Goal: Complete application form: Complete application form

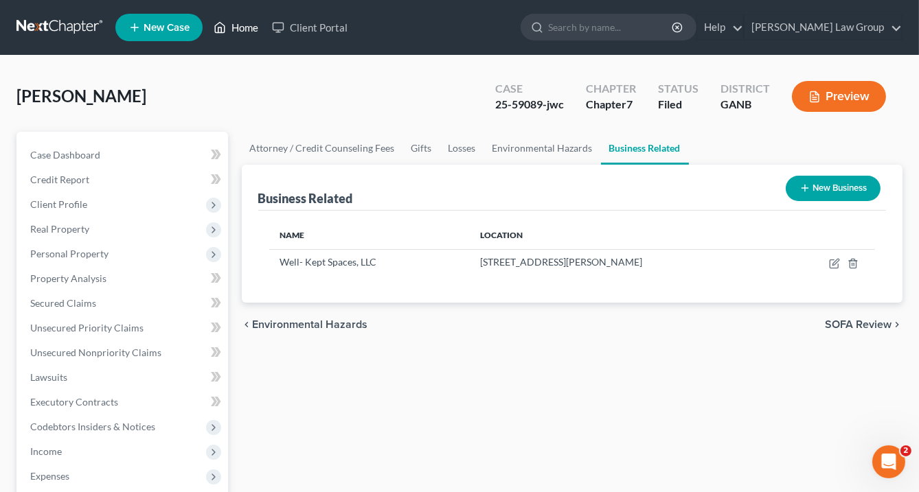
click at [238, 27] on link "Home" at bounding box center [236, 27] width 58 height 25
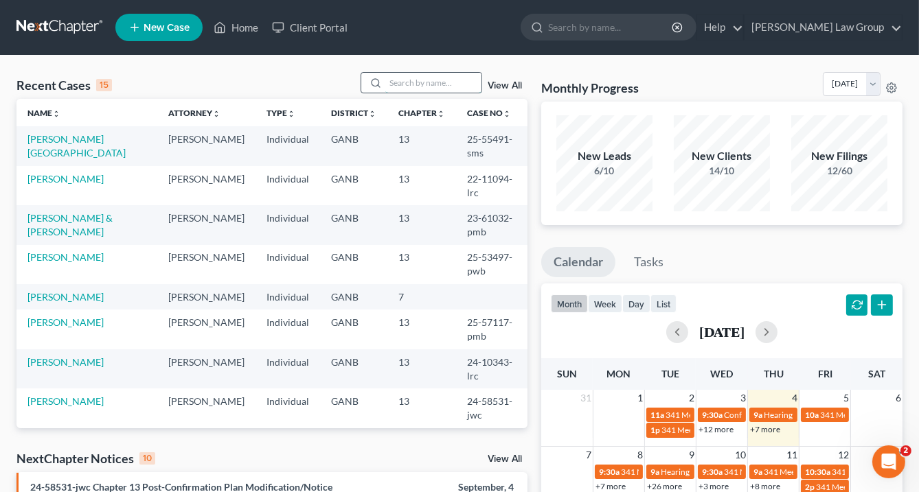
click at [418, 83] on input "search" at bounding box center [433, 83] width 96 height 20
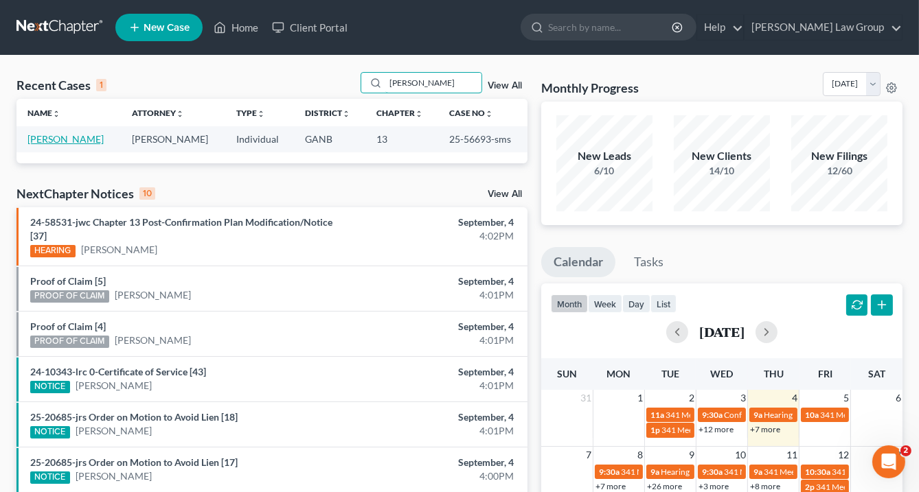
type input "haywood"
click at [64, 137] on link "[PERSON_NAME]" at bounding box center [65, 139] width 76 height 12
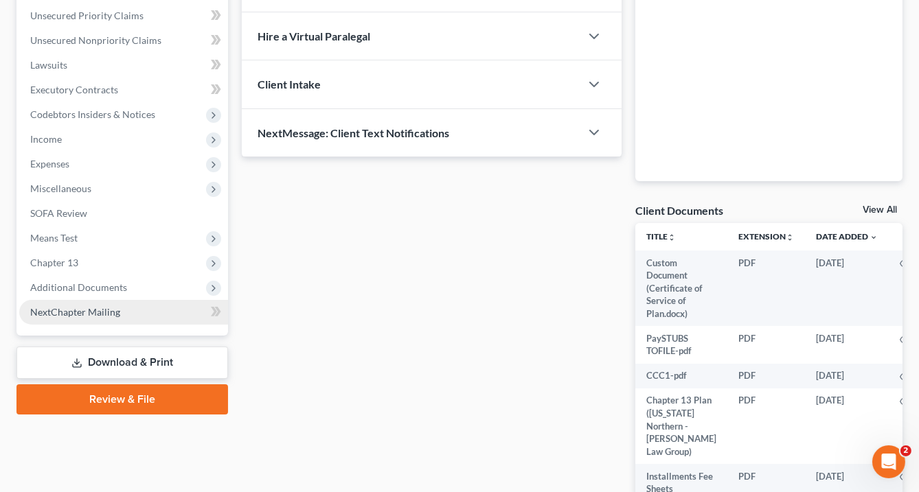
scroll to position [330, 0]
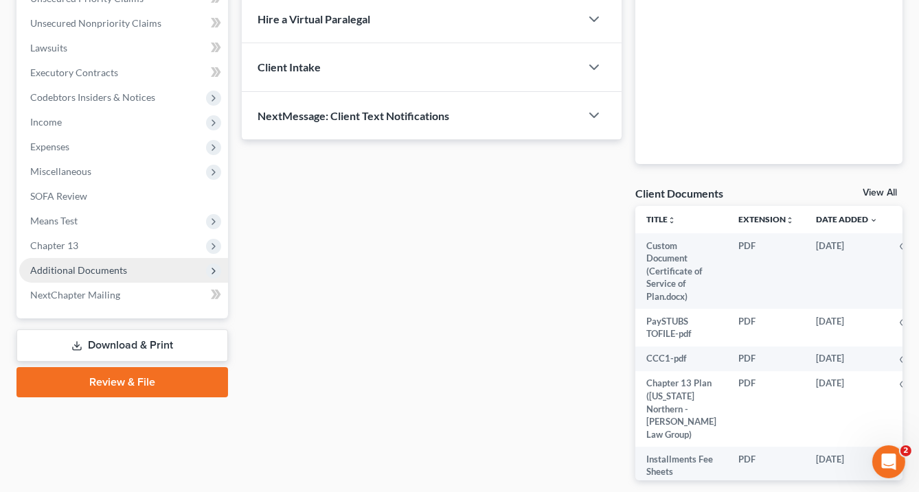
click at [127, 269] on span "Additional Documents" at bounding box center [123, 270] width 209 height 25
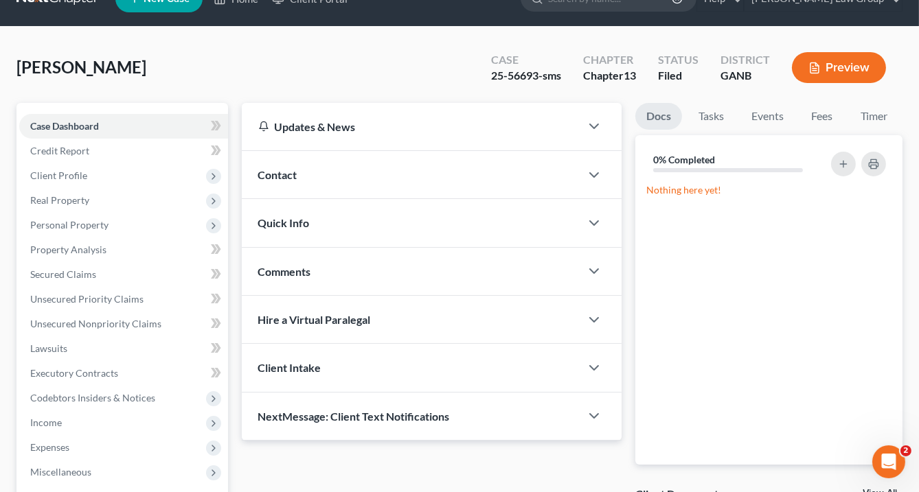
scroll to position [0, 0]
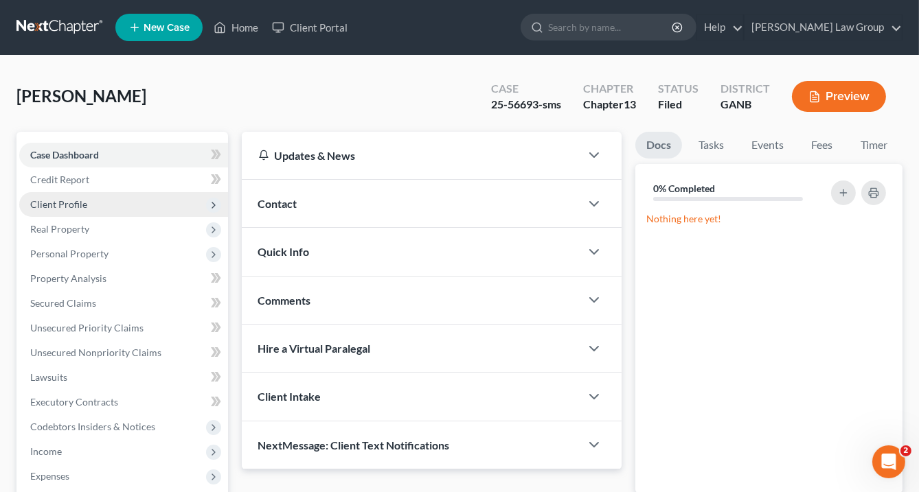
click at [62, 201] on span "Client Profile" at bounding box center [58, 204] width 57 height 12
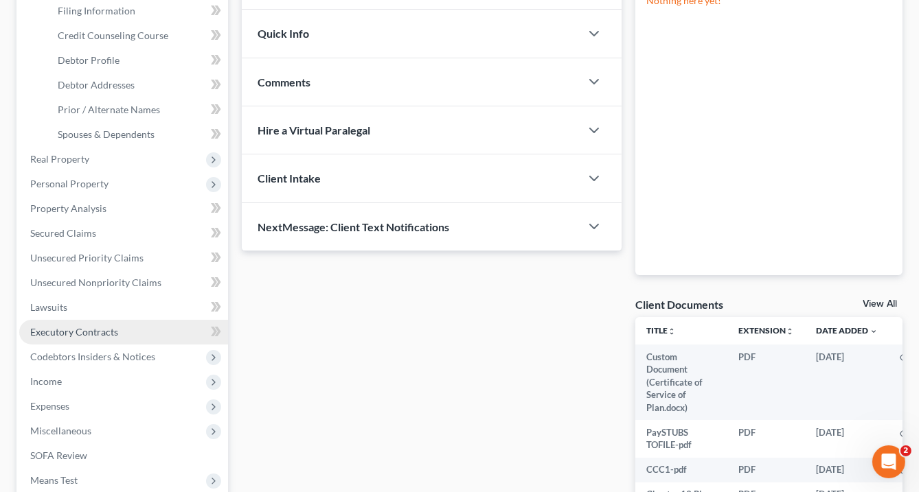
scroll to position [220, 0]
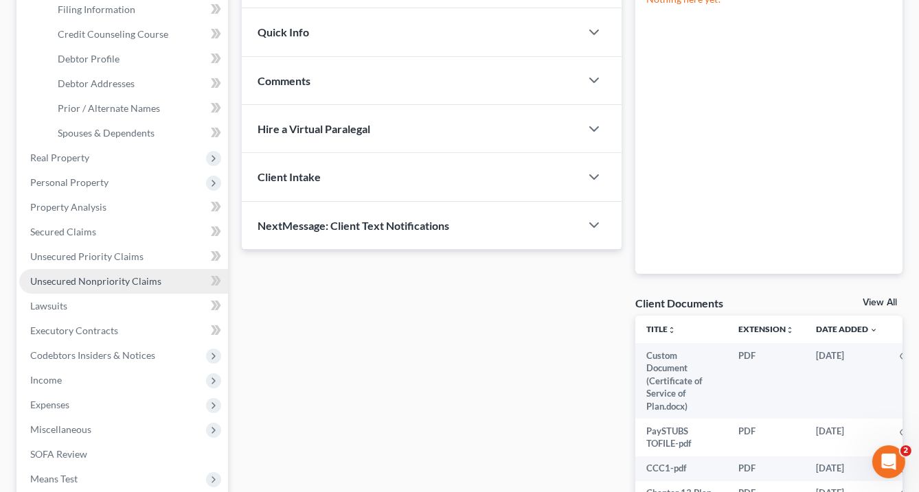
click at [91, 284] on span "Unsecured Nonpriority Claims" at bounding box center [95, 281] width 131 height 12
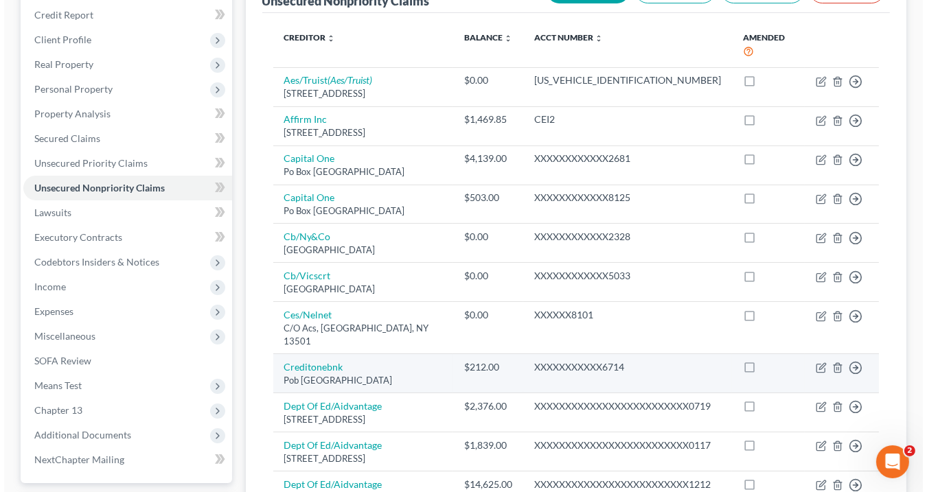
scroll to position [275, 0]
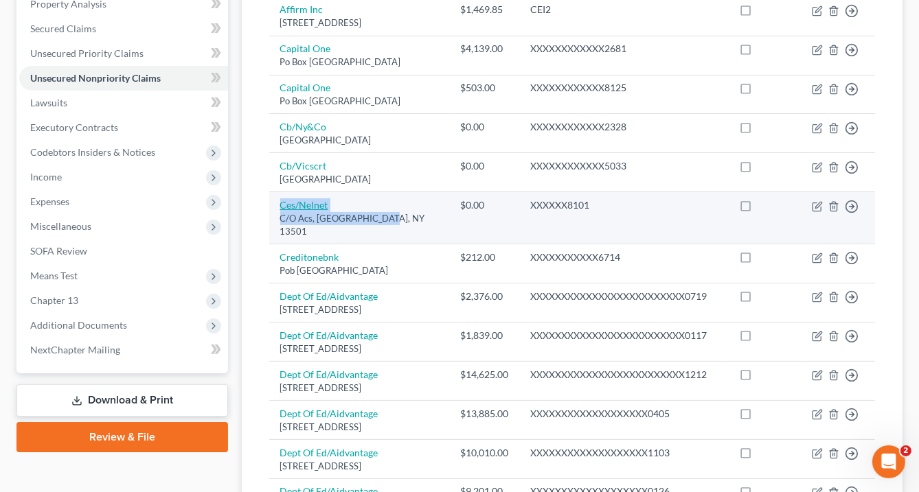
drag, startPoint x: 375, startPoint y: 227, endPoint x: 279, endPoint y: 212, distance: 96.5
click at [279, 212] on td "Ces/Nelnet C/O Acs, Utica, NY 13501" at bounding box center [359, 218] width 181 height 52
copy td "Ces/Nelnet C/O Acs, Utica, NY 13501"
click at [818, 212] on icon "button" at bounding box center [817, 206] width 11 height 11
select select "35"
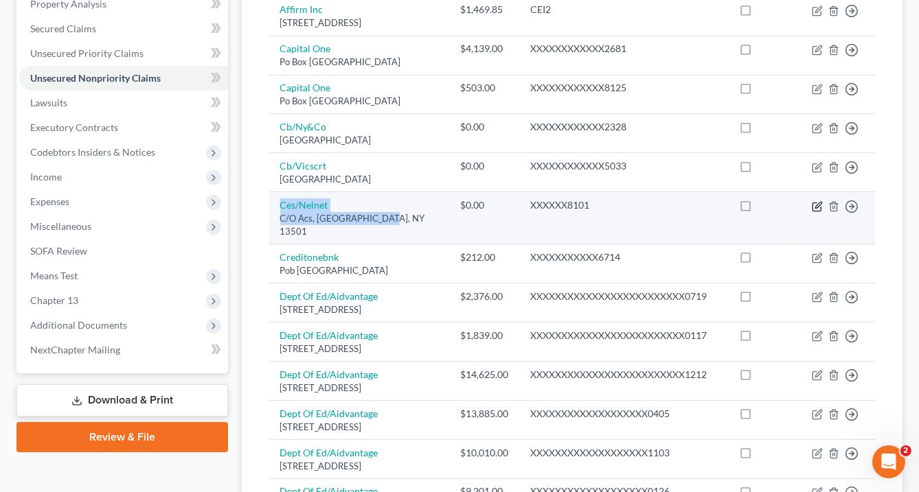
select select "17"
select select "0"
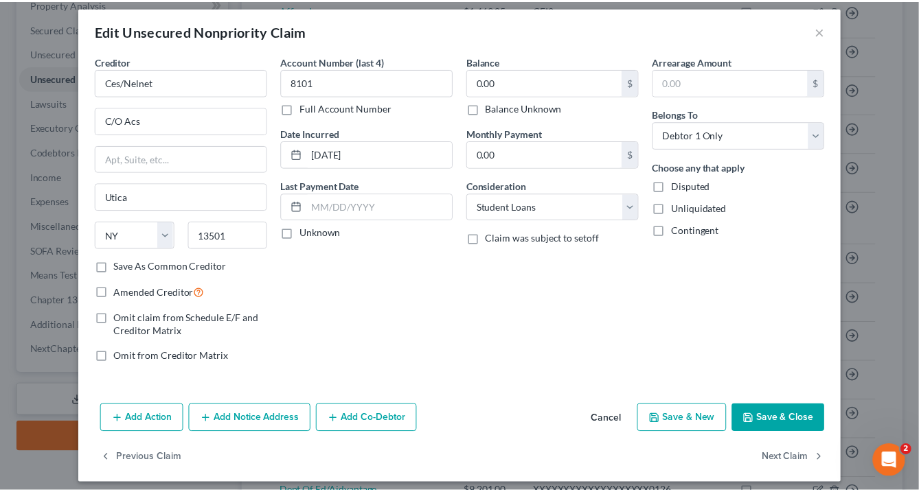
scroll to position [14, 0]
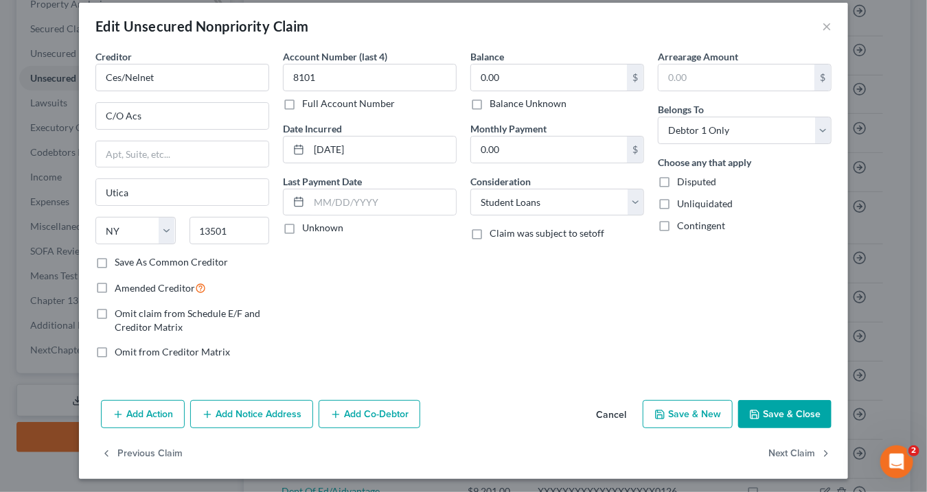
click at [798, 408] on button "Save & Close" at bounding box center [784, 414] width 93 height 29
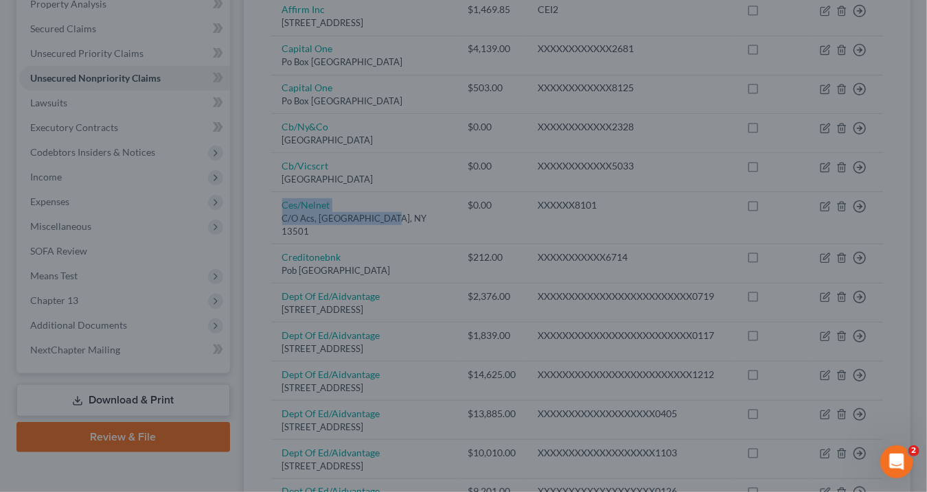
type input "0"
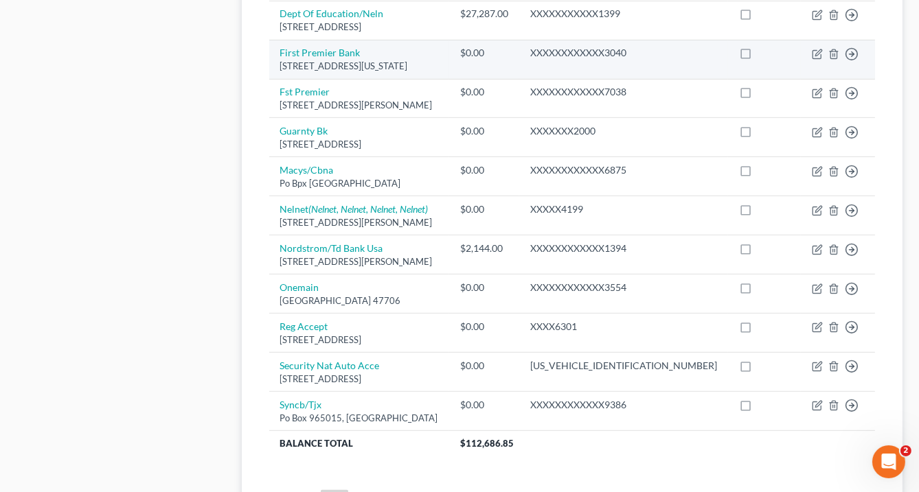
scroll to position [989, 0]
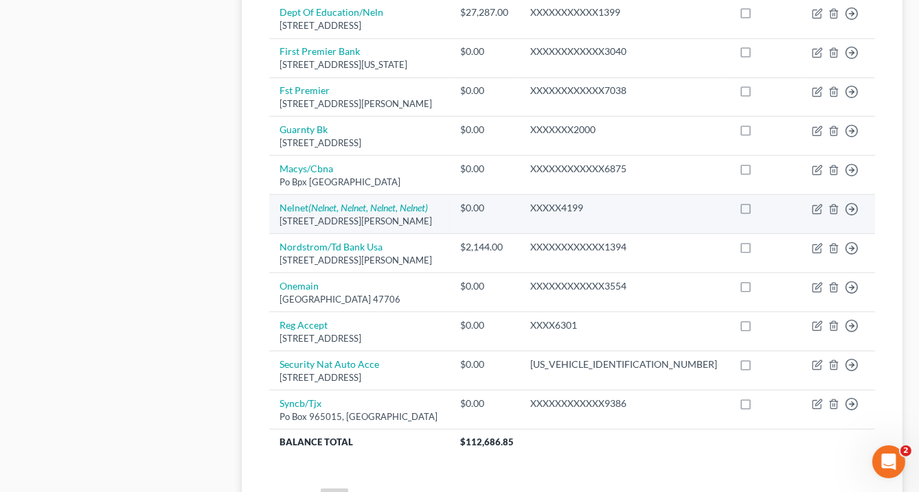
drag, startPoint x: 306, startPoint y: 252, endPoint x: 277, endPoint y: 225, distance: 39.8
click at [277, 225] on td "Nelnet (Nelnet, Nelnet, Nelnet, Nelnet) 3015 S. Parker Rd, Ste 425, Aurora, CO …" at bounding box center [359, 214] width 181 height 39
copy td "Nelnet (Nelnet, Nelnet, Nelnet, Nelnet) 3015 S. Parker Rd, Ste 425, Aurora, CO …"
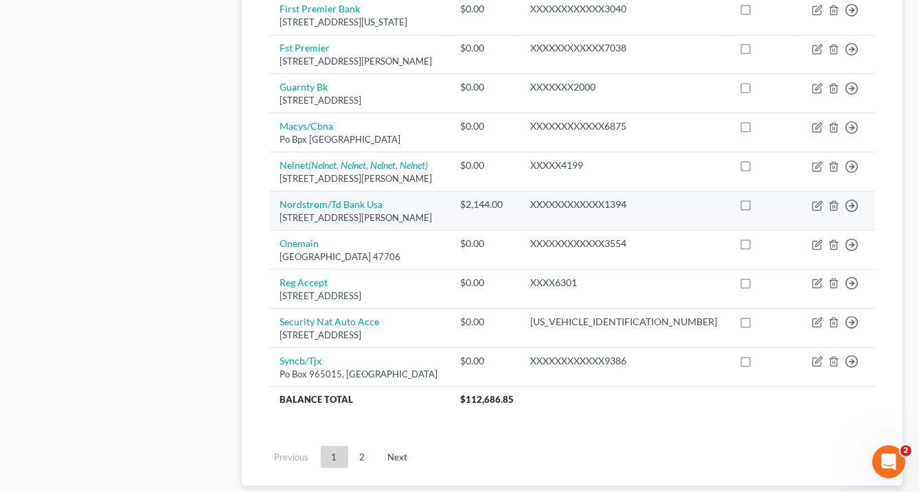
scroll to position [1153, 0]
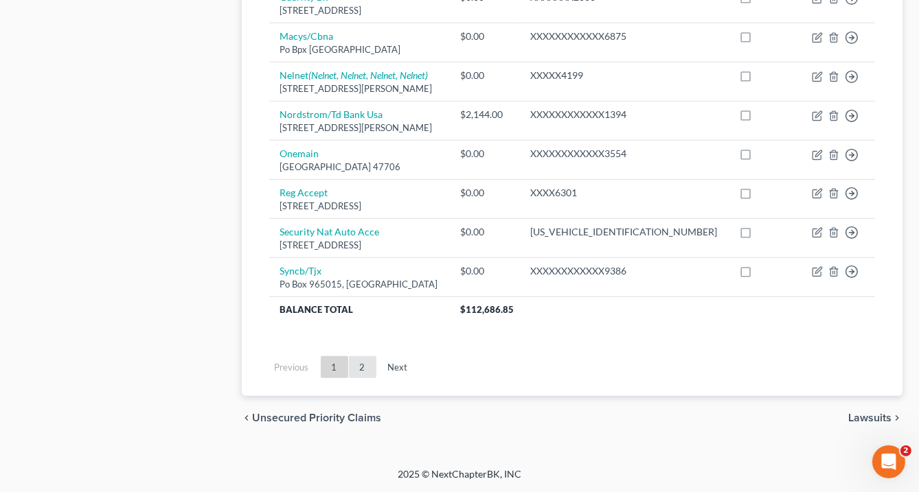
click at [360, 373] on link "2" at bounding box center [362, 367] width 27 height 22
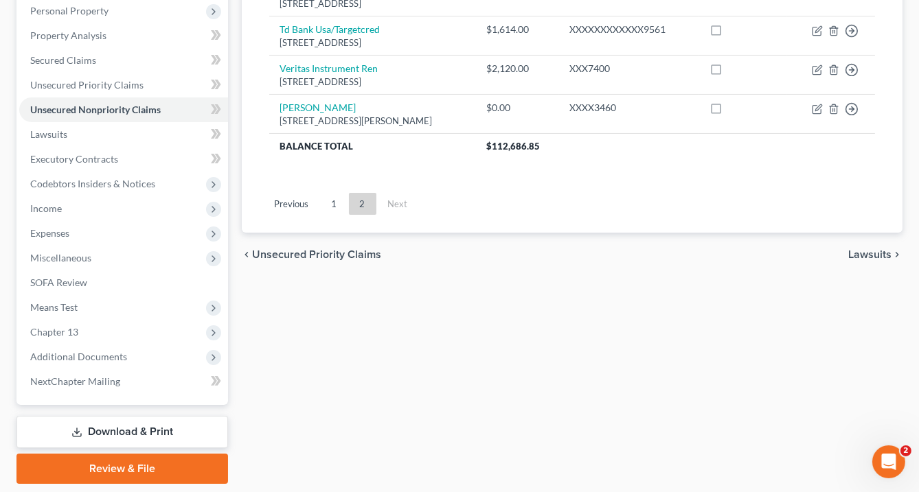
scroll to position [285, 0]
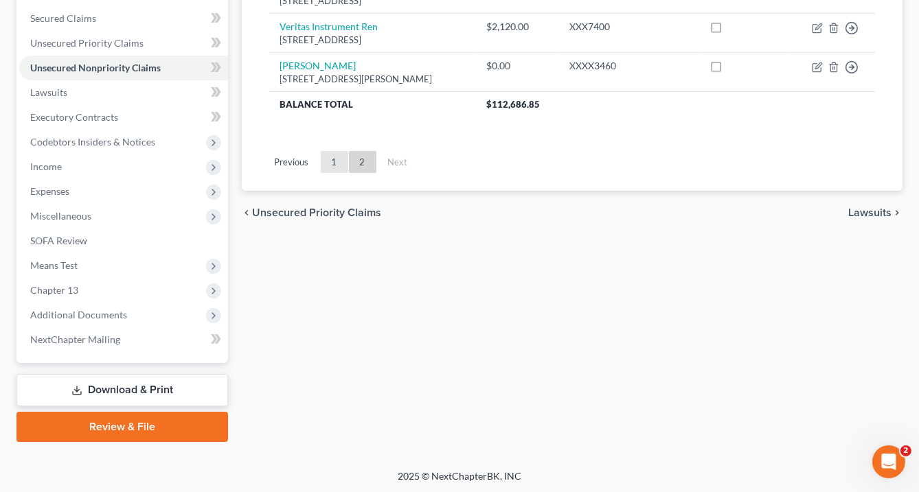
click at [333, 159] on link "1" at bounding box center [334, 162] width 27 height 22
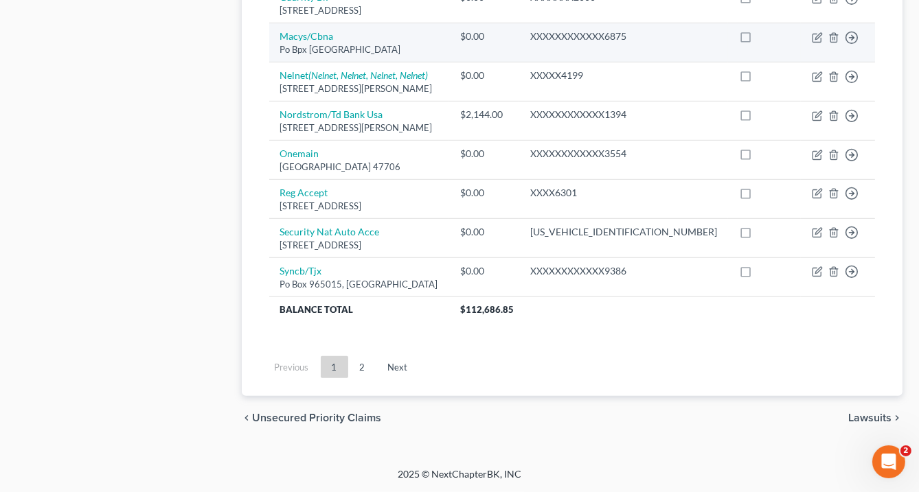
scroll to position [1162, 0]
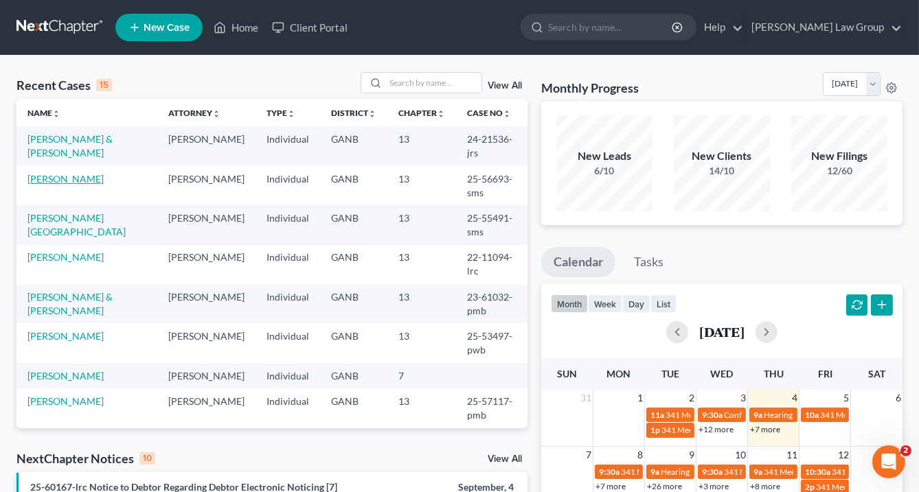
click at [56, 175] on link "[PERSON_NAME]" at bounding box center [65, 179] width 76 height 12
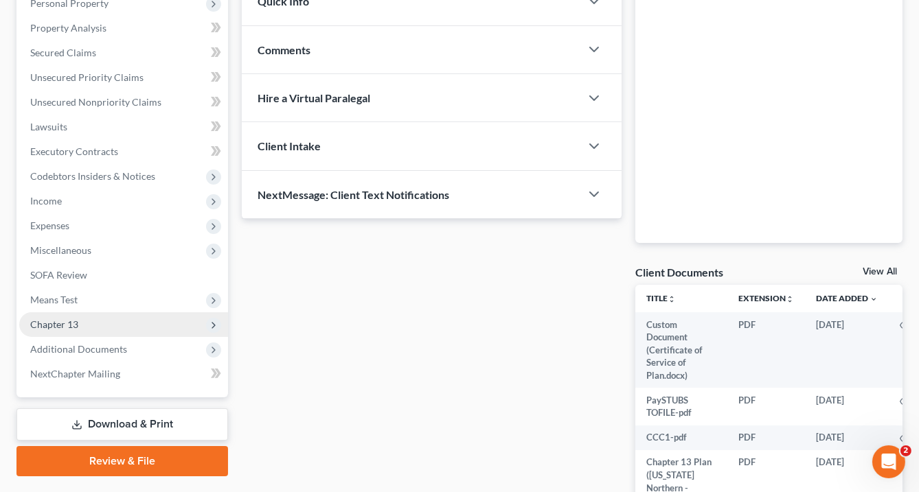
scroll to position [275, 0]
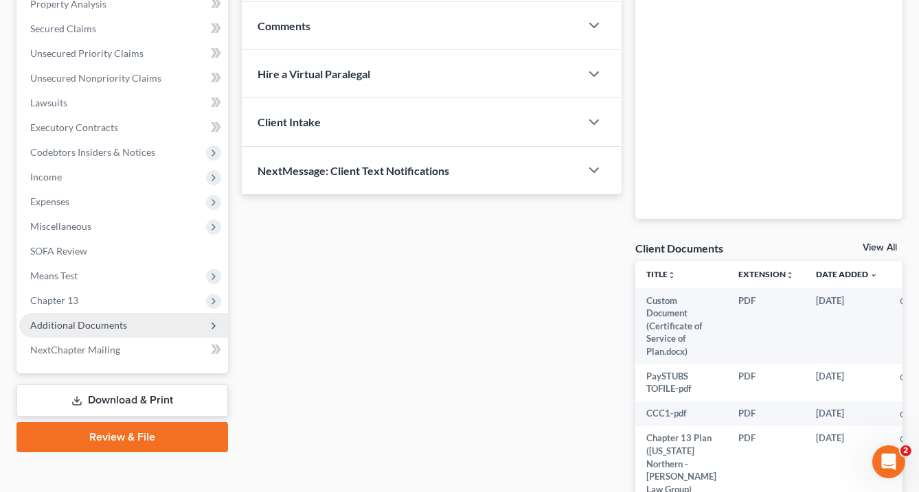
click at [87, 323] on span "Additional Documents" at bounding box center [78, 325] width 97 height 12
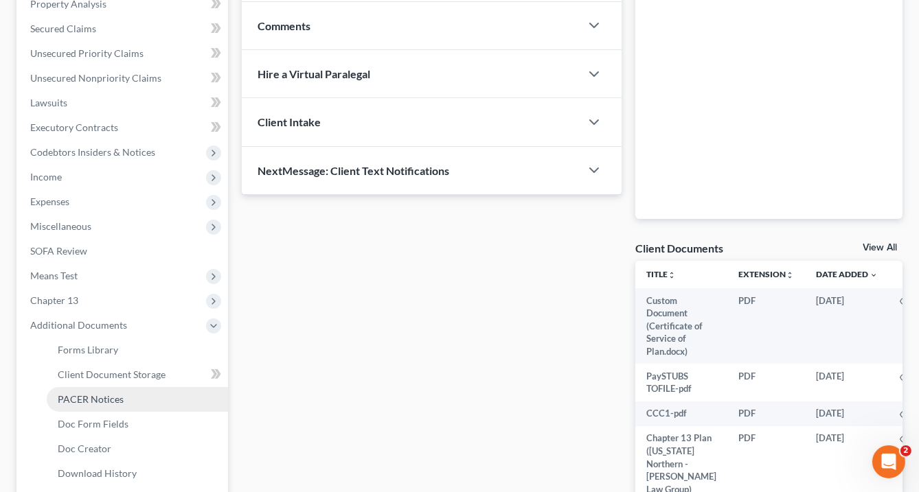
click at [117, 393] on span "PACER Notices" at bounding box center [91, 399] width 66 height 12
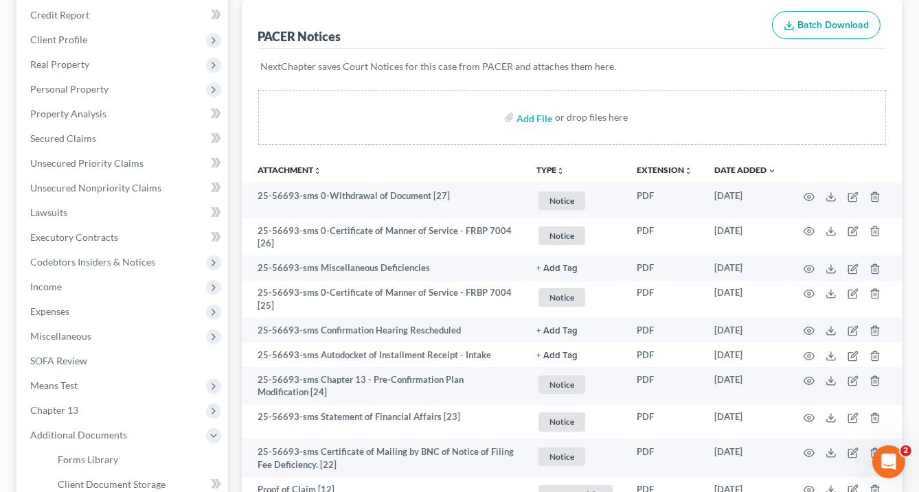
scroll to position [55, 0]
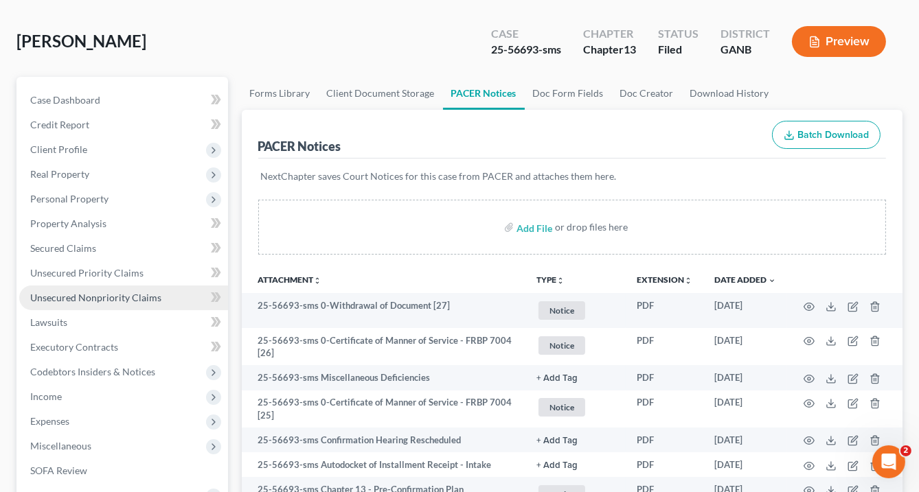
click at [75, 308] on link "Unsecured Nonpriority Claims" at bounding box center [123, 298] width 209 height 25
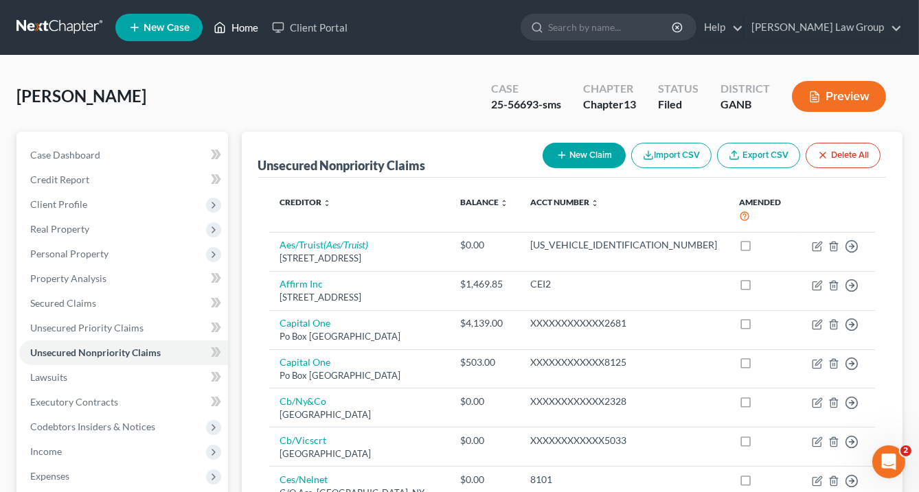
click at [249, 28] on link "Home" at bounding box center [236, 27] width 58 height 25
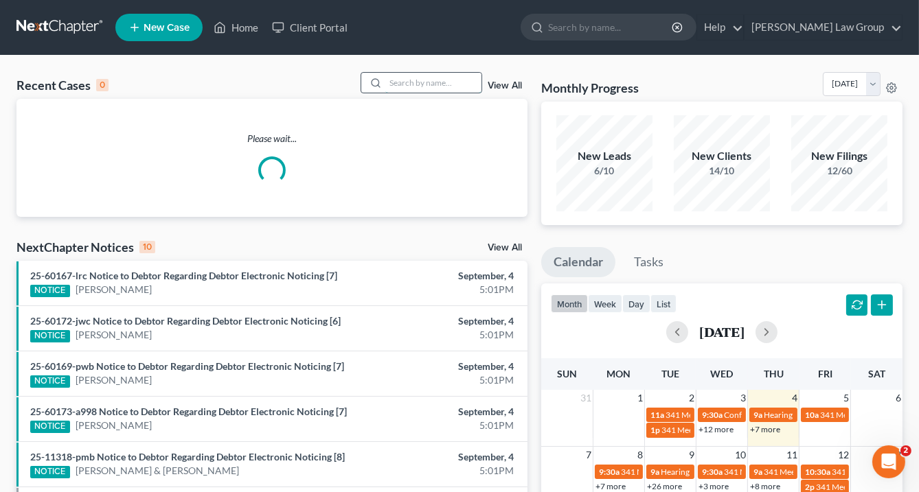
drag, startPoint x: 393, startPoint y: 87, endPoint x: 398, endPoint y: 100, distance: 14.2
click at [393, 87] on input "search" at bounding box center [433, 83] width 96 height 20
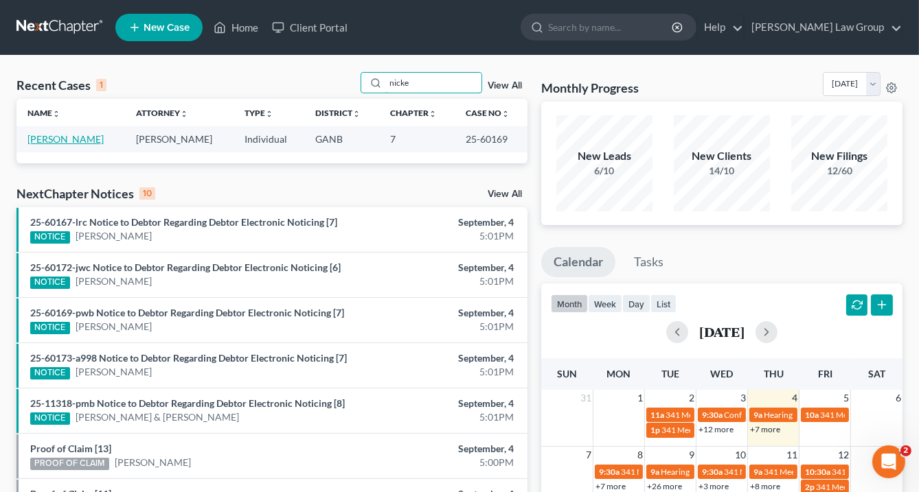
type input "nicke"
click at [52, 136] on link "[PERSON_NAME]" at bounding box center [65, 139] width 76 height 12
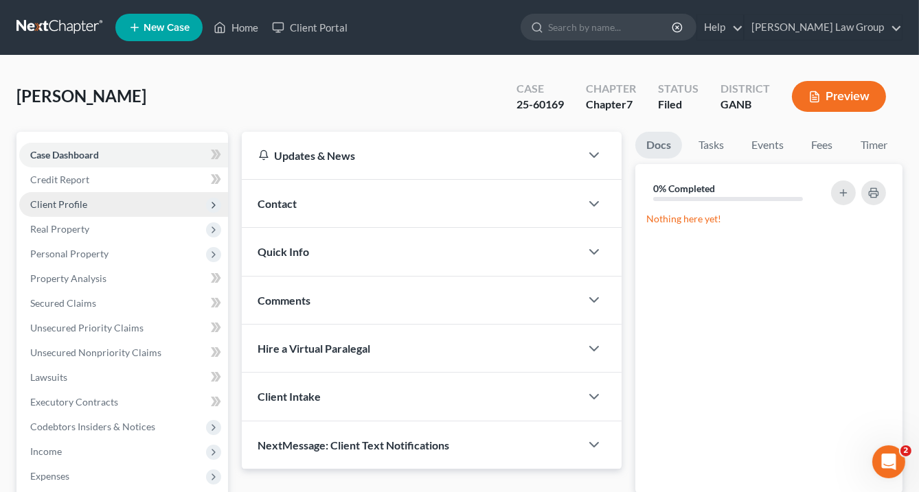
click at [80, 203] on span "Client Profile" at bounding box center [58, 204] width 57 height 12
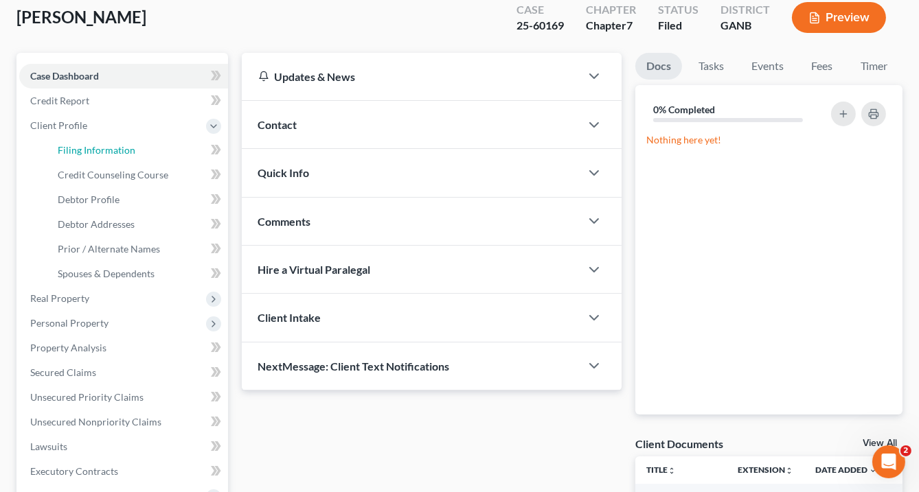
scroll to position [110, 0]
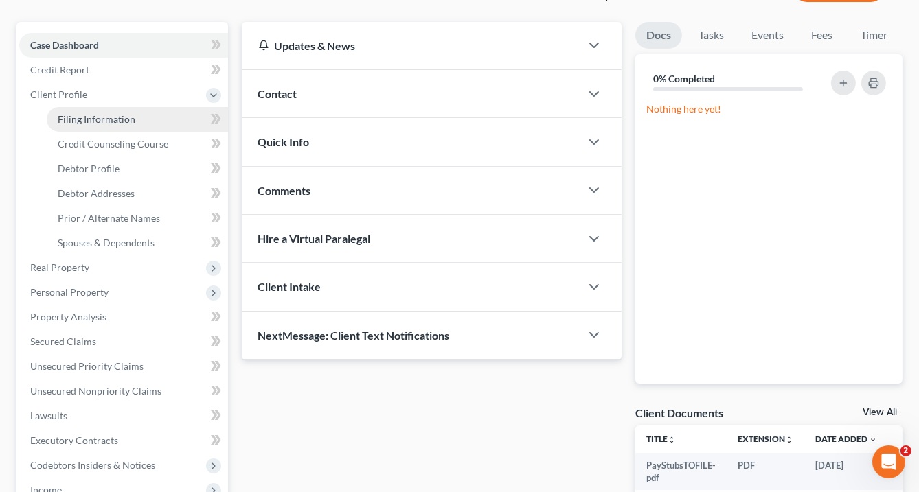
click at [135, 115] on link "Filing Information" at bounding box center [137, 119] width 181 height 25
select select "1"
select select "0"
select select "10"
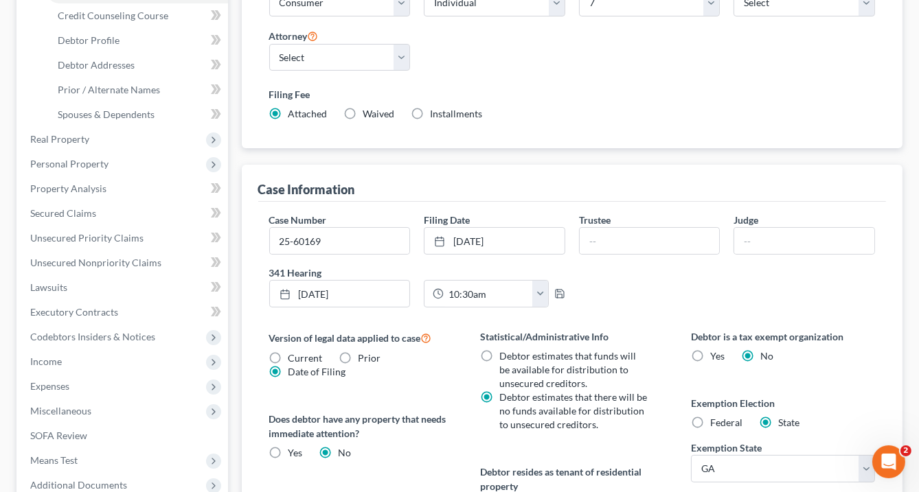
scroll to position [330, 0]
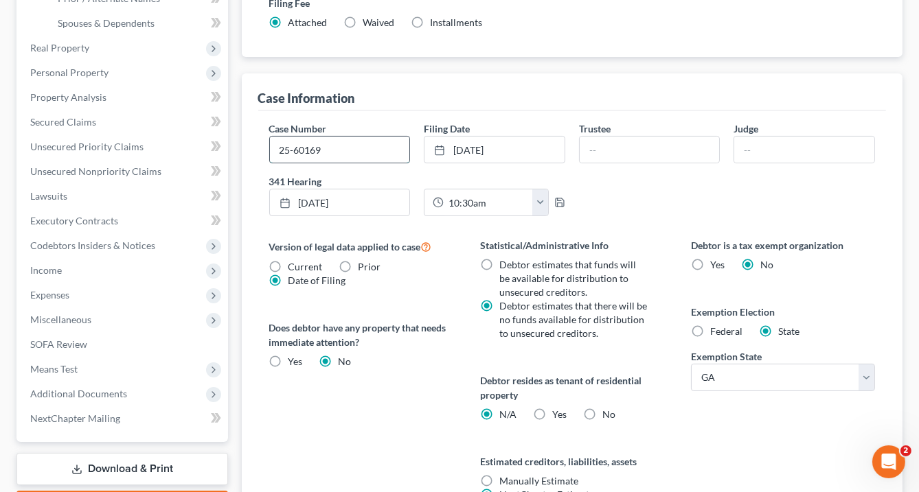
click at [334, 143] on input "25-60169" at bounding box center [340, 150] width 140 height 26
type input "25-60169-pwb"
click at [595, 143] on input "text" at bounding box center [649, 150] width 140 height 26
type input "[PERSON_NAME]"
click at [769, 149] on input "text" at bounding box center [804, 150] width 140 height 26
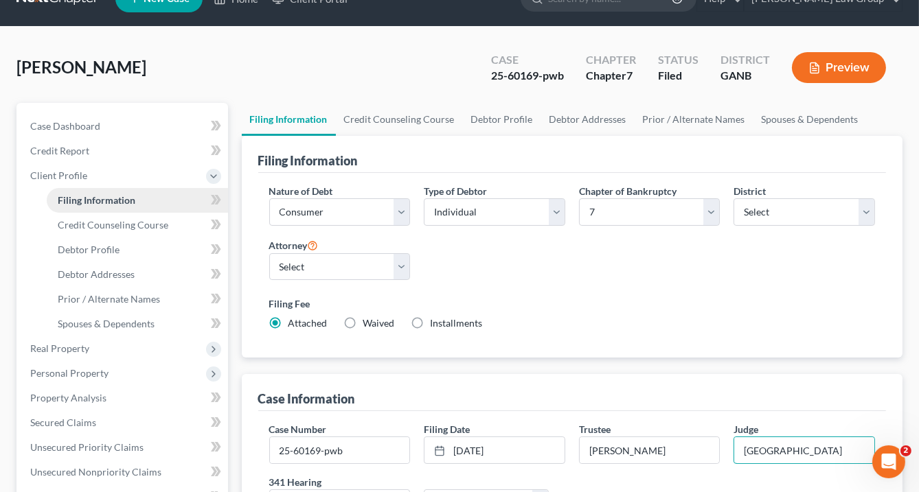
scroll to position [0, 0]
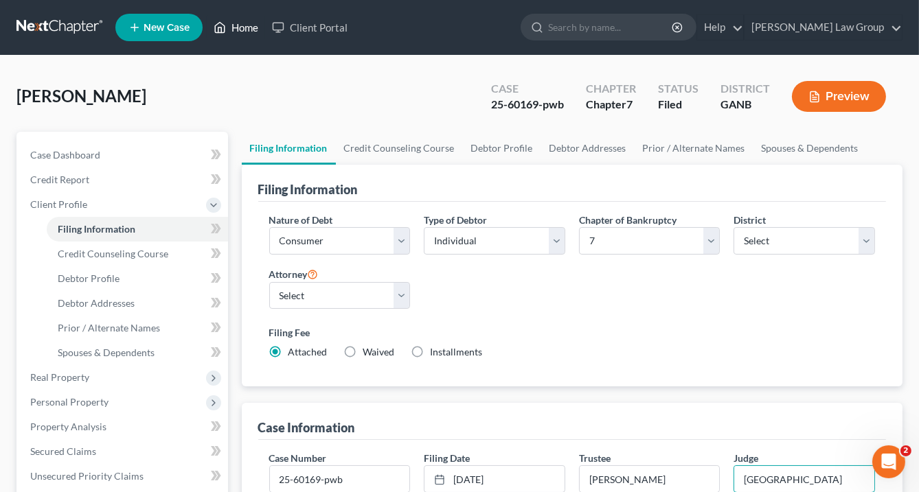
type input "[GEOGRAPHIC_DATA]"
click at [240, 27] on link "Home" at bounding box center [236, 27] width 58 height 25
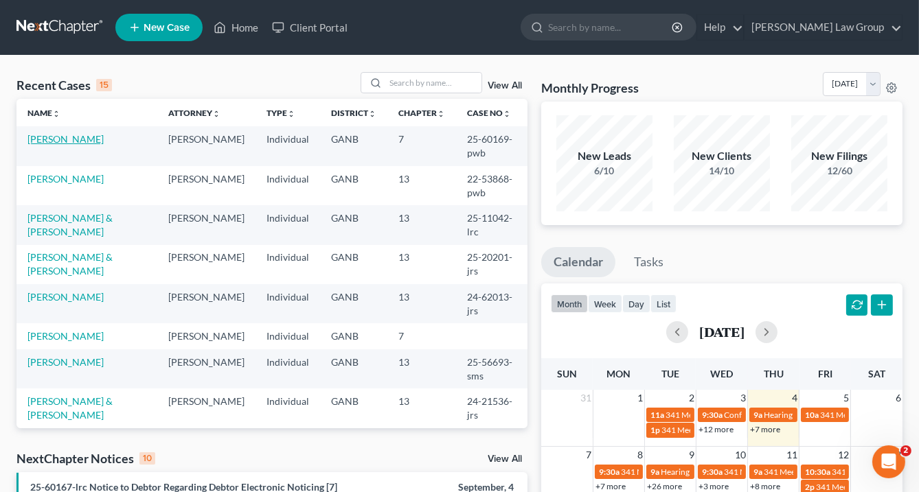
click at [69, 139] on link "[PERSON_NAME]" at bounding box center [65, 139] width 76 height 12
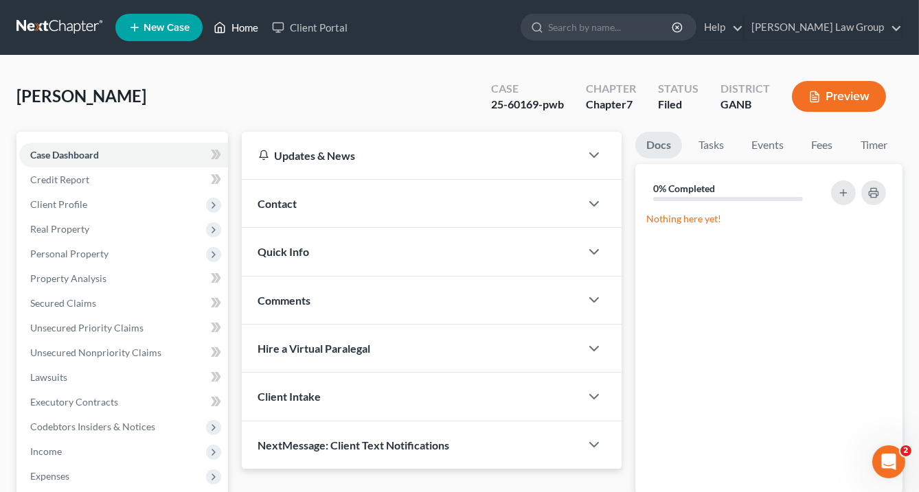
drag, startPoint x: 245, startPoint y: 23, endPoint x: 353, endPoint y: 65, distance: 115.6
click at [246, 23] on link "Home" at bounding box center [236, 27] width 58 height 25
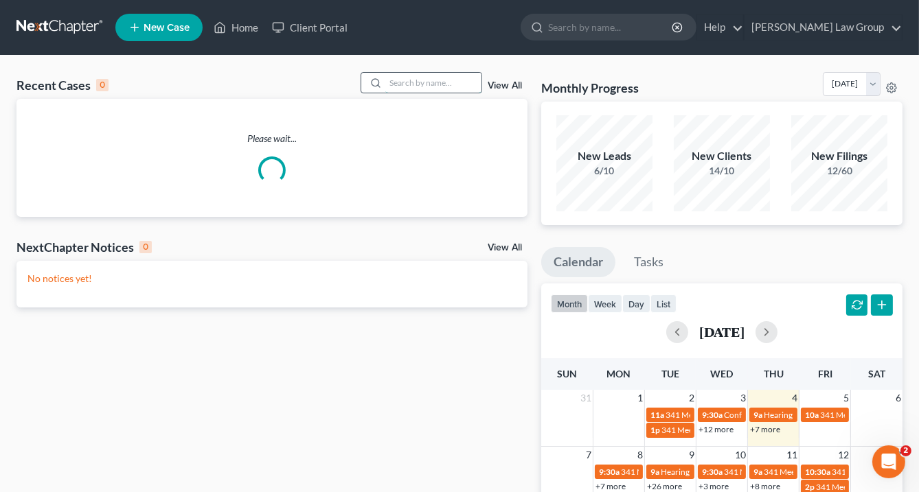
drag, startPoint x: 448, startPoint y: 82, endPoint x: 457, endPoint y: 86, distance: 9.6
click at [449, 83] on input "search" at bounding box center [433, 83] width 96 height 20
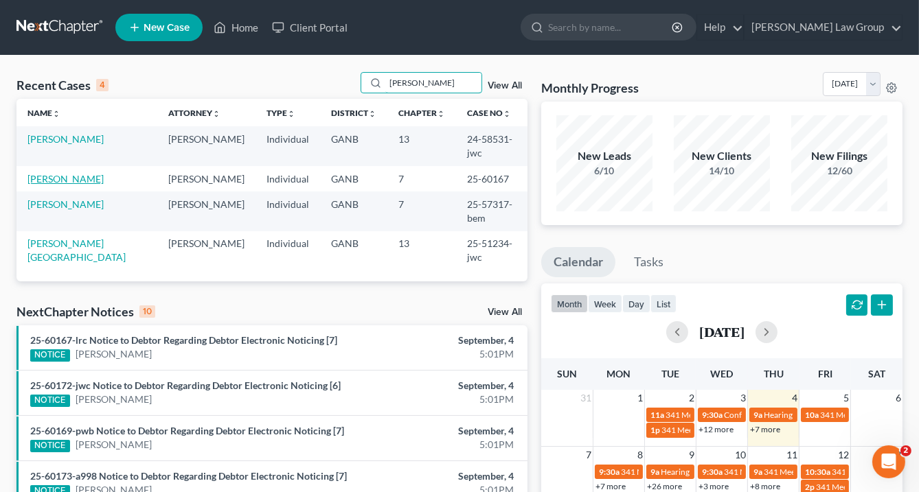
type input "[PERSON_NAME]"
click at [83, 173] on link "[PERSON_NAME]" at bounding box center [65, 179] width 76 height 12
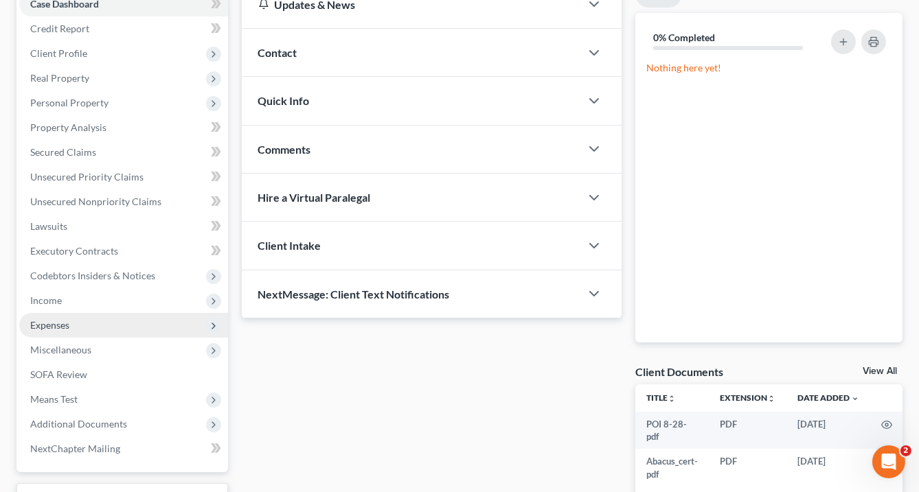
scroll to position [260, 0]
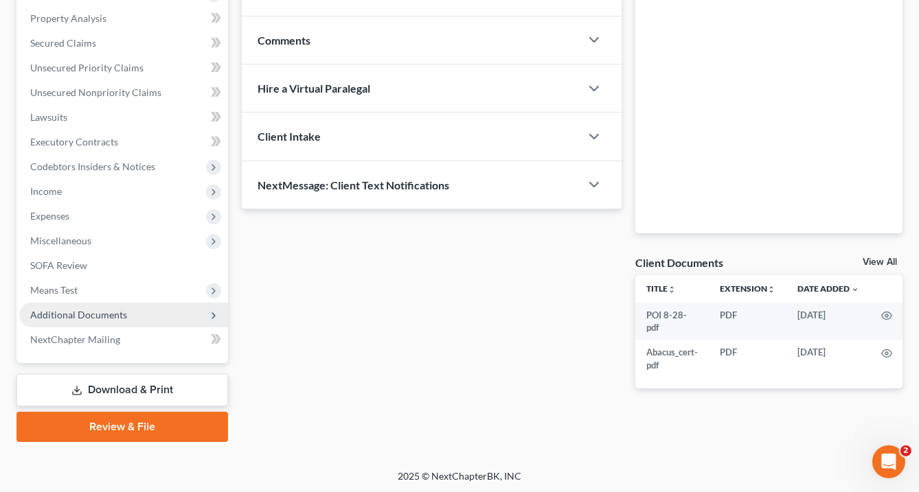
click at [125, 308] on span "Additional Documents" at bounding box center [123, 315] width 209 height 25
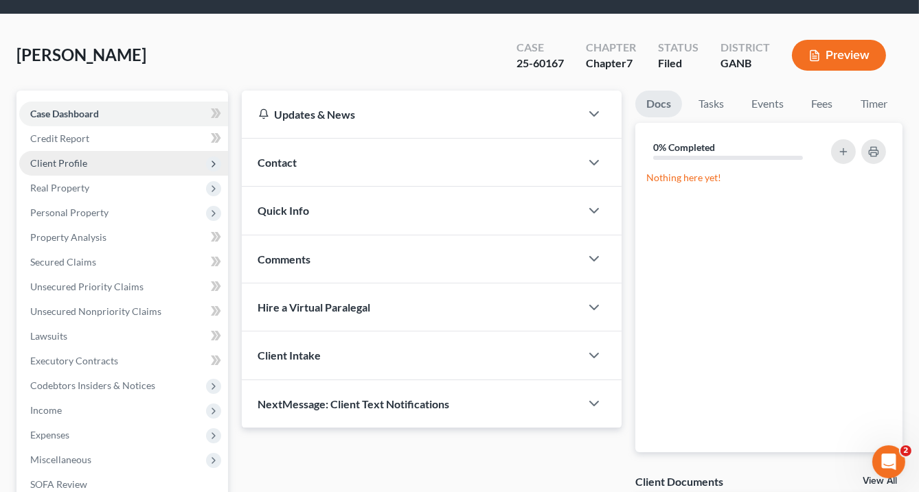
scroll to position [41, 0]
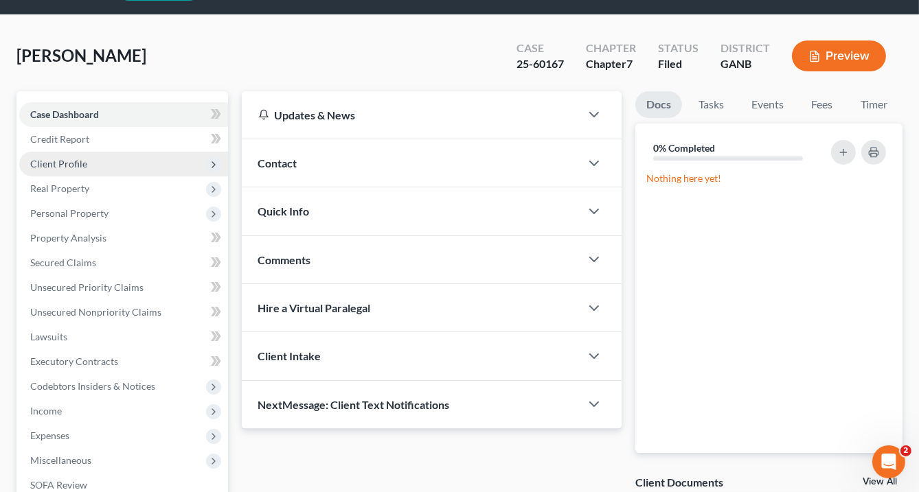
click at [71, 164] on span "Client Profile" at bounding box center [58, 164] width 57 height 12
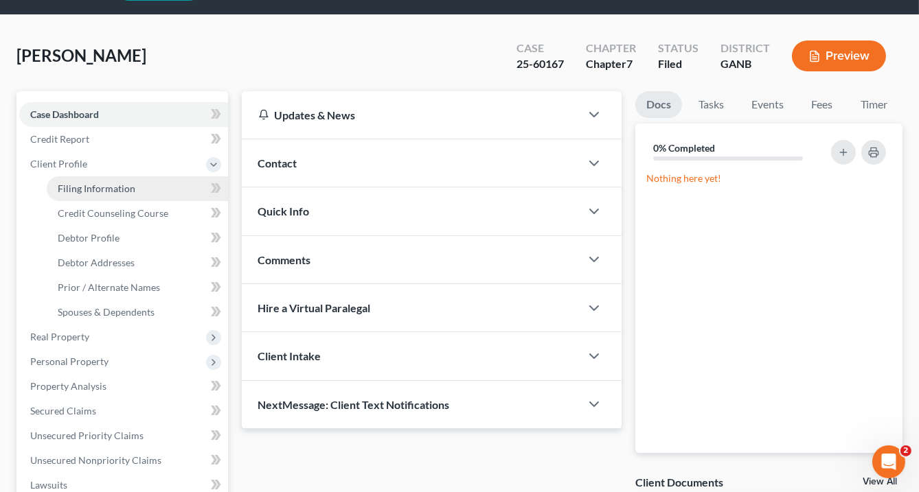
click at [82, 190] on span "Filing Information" at bounding box center [97, 189] width 78 height 12
select select "1"
select select "0"
select select "19"
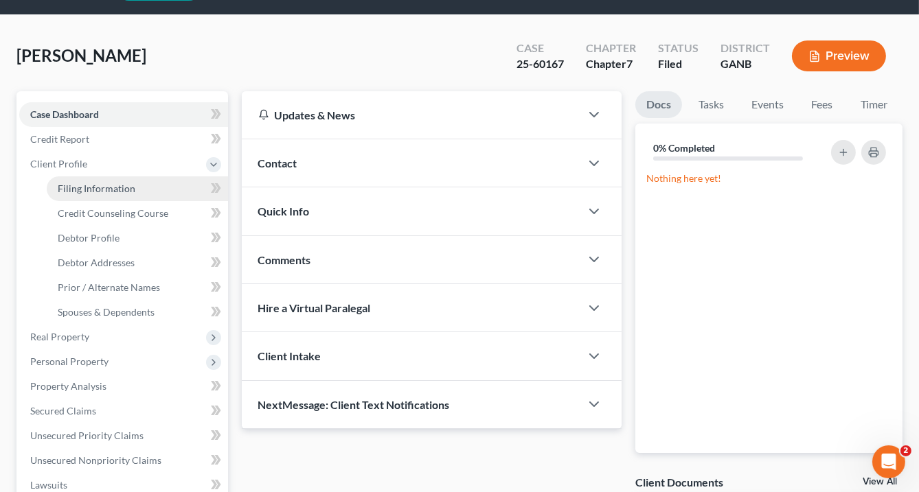
select select "0"
select select "10"
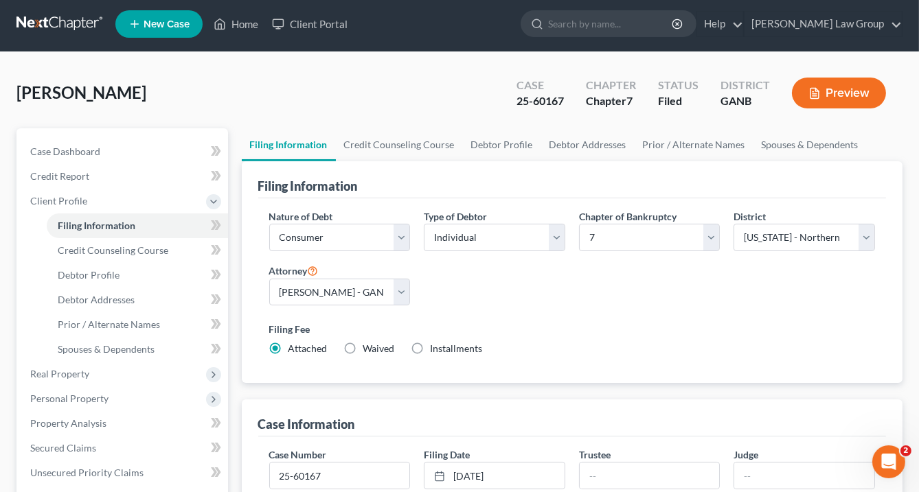
scroll to position [165, 0]
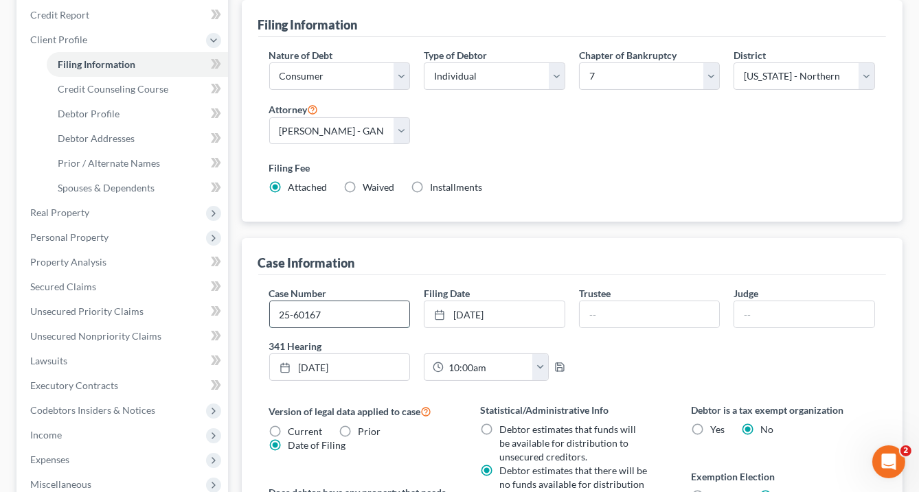
drag, startPoint x: 324, startPoint y: 309, endPoint x: 336, endPoint y: 316, distance: 14.5
click at [325, 309] on input "25-60167" at bounding box center [340, 314] width 140 height 26
type input "25-60167-lrc"
click at [609, 308] on input "text" at bounding box center [649, 314] width 140 height 26
type input "[PERSON_NAME]"
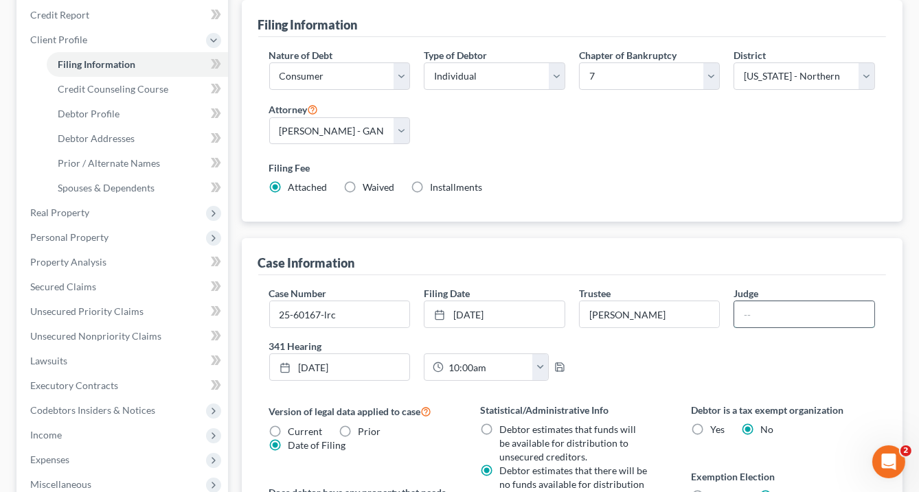
click at [758, 313] on input "text" at bounding box center [804, 314] width 140 height 26
type input "[GEOGRAPHIC_DATA]"
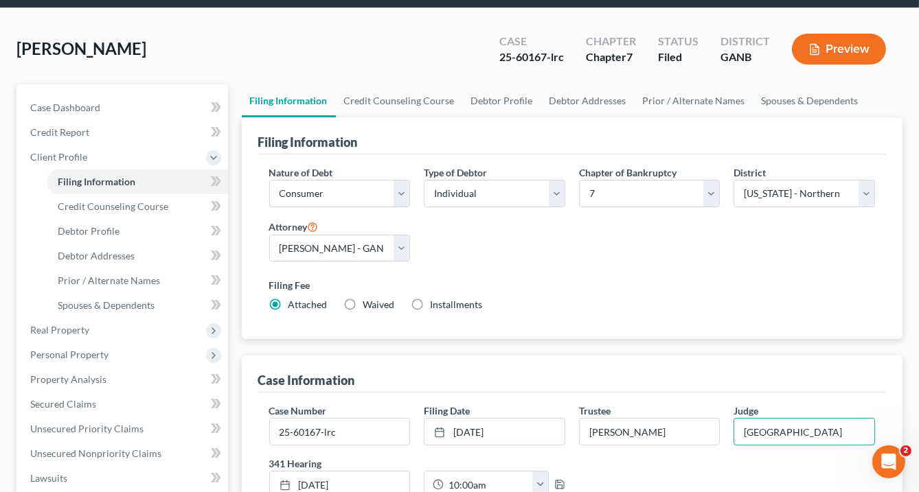
scroll to position [0, 0]
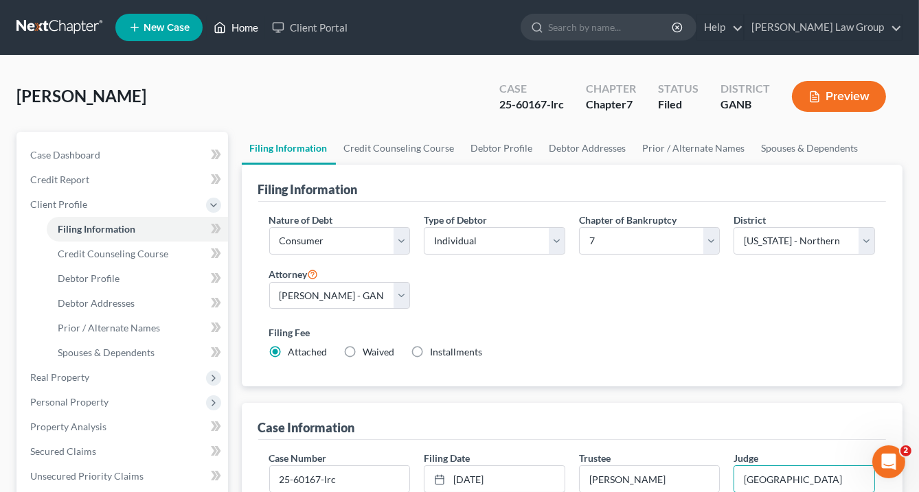
click at [243, 32] on link "Home" at bounding box center [236, 27] width 58 height 25
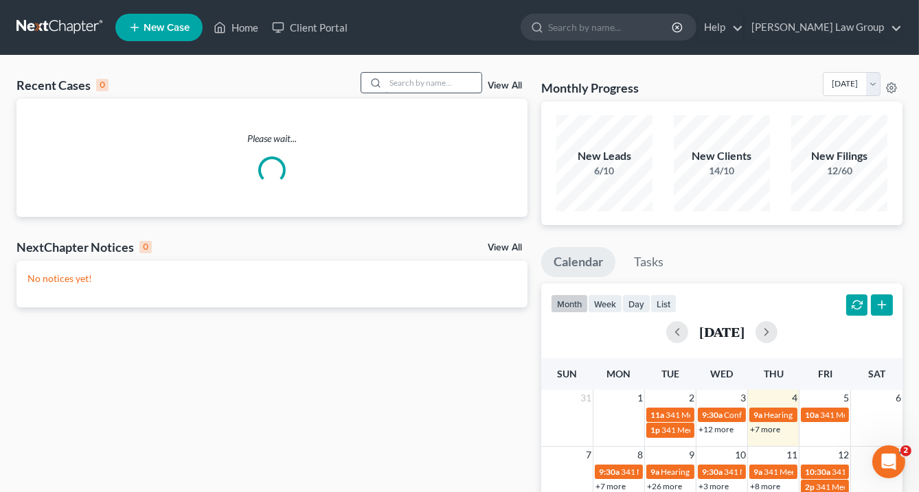
click at [388, 81] on input "search" at bounding box center [433, 83] width 96 height 20
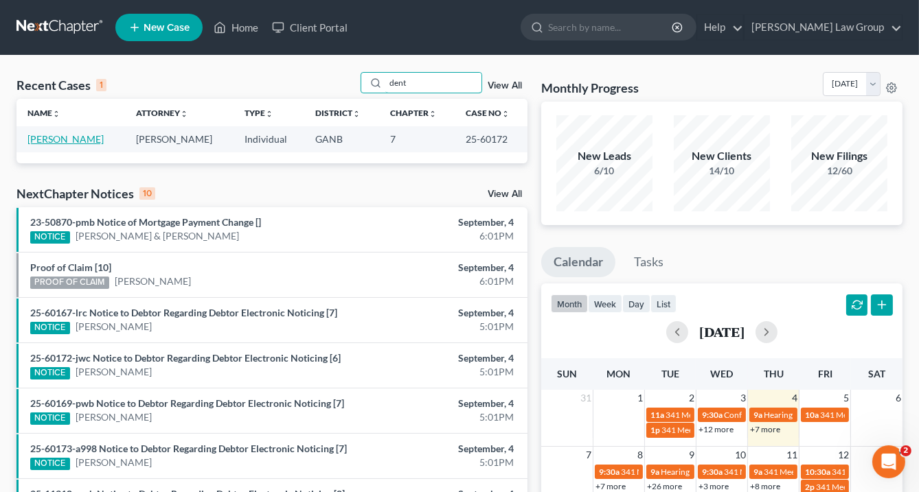
type input "dent"
click at [78, 138] on link "[PERSON_NAME]" at bounding box center [65, 139] width 76 height 12
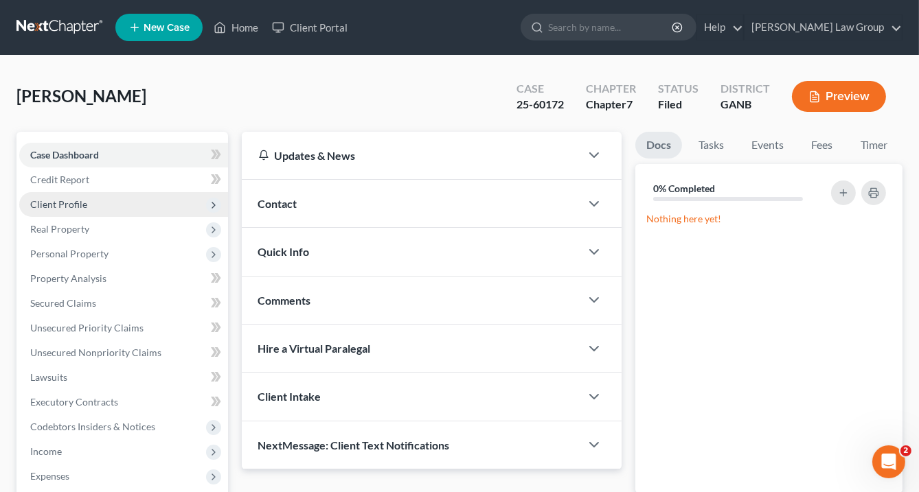
click at [81, 204] on span "Client Profile" at bounding box center [58, 204] width 57 height 12
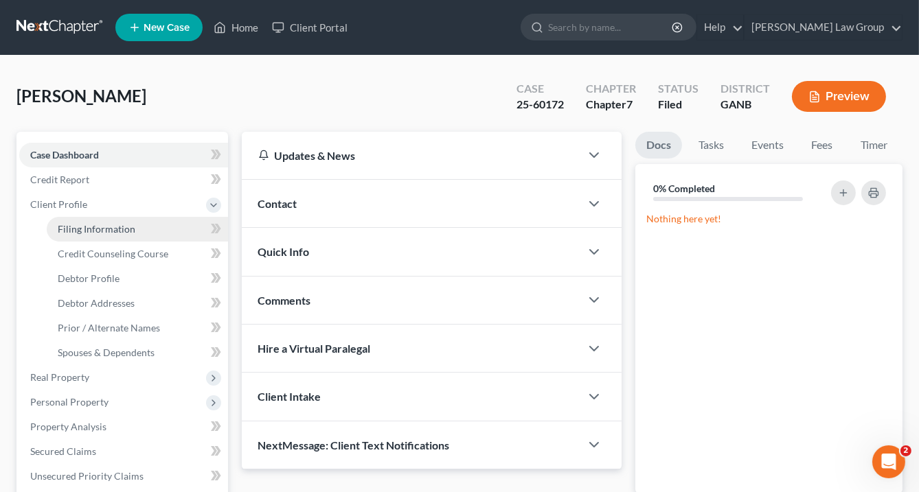
click at [101, 224] on span "Filing Information" at bounding box center [97, 229] width 78 height 12
select select "2"
select select "0"
select select "19"
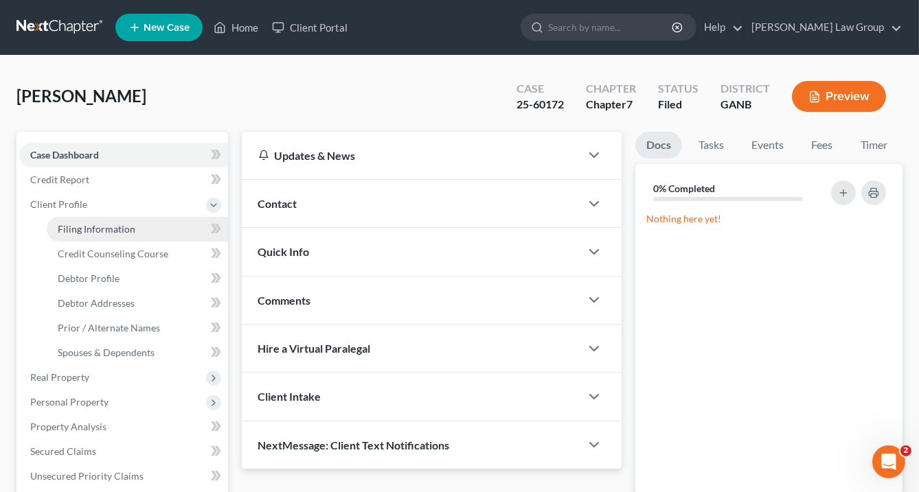
select select "0"
select select "10"
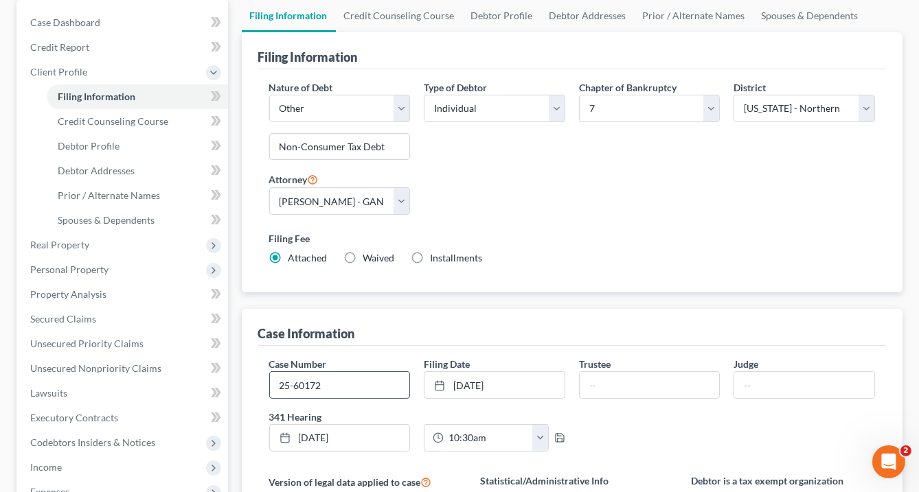
scroll to position [165, 0]
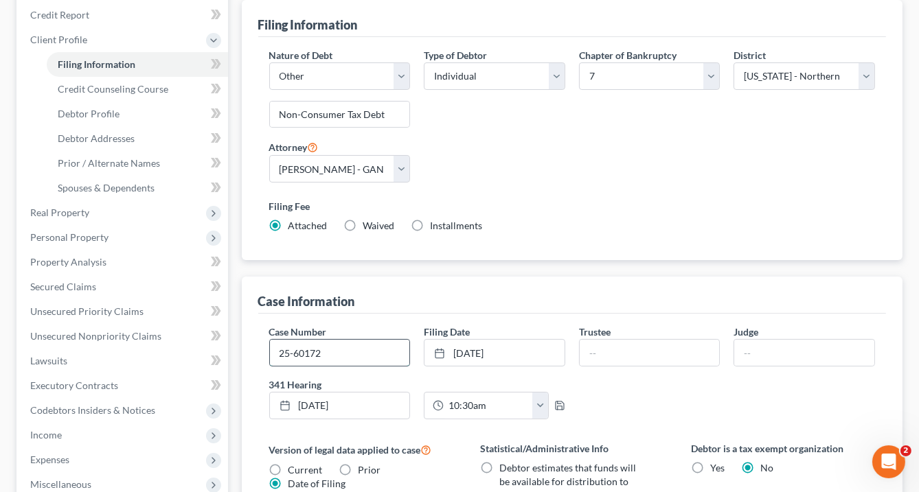
drag, startPoint x: 327, startPoint y: 347, endPoint x: 332, endPoint y: 336, distance: 12.6
click at [327, 346] on input "25-60172" at bounding box center [340, 353] width 140 height 26
type input "25-60172-jwc"
click at [614, 350] on input "text" at bounding box center [649, 353] width 140 height 26
type input "[PERSON_NAME]"
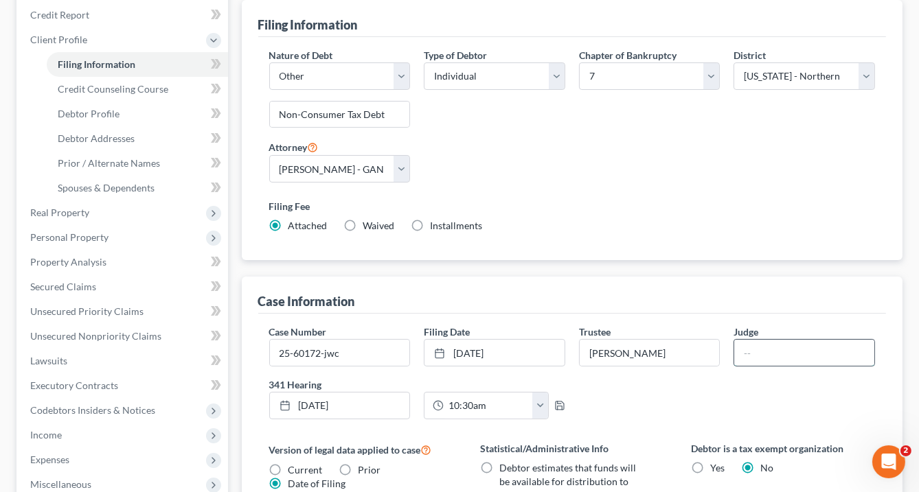
click at [763, 356] on input "text" at bounding box center [804, 353] width 140 height 26
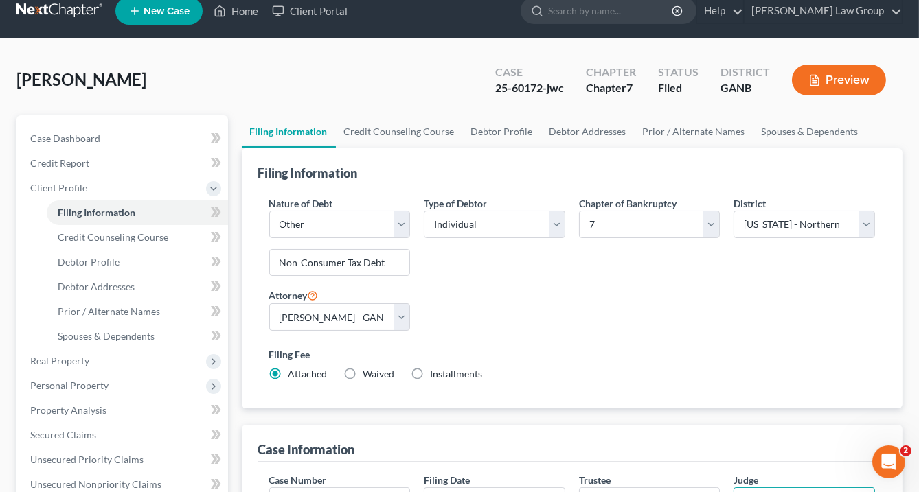
scroll to position [0, 0]
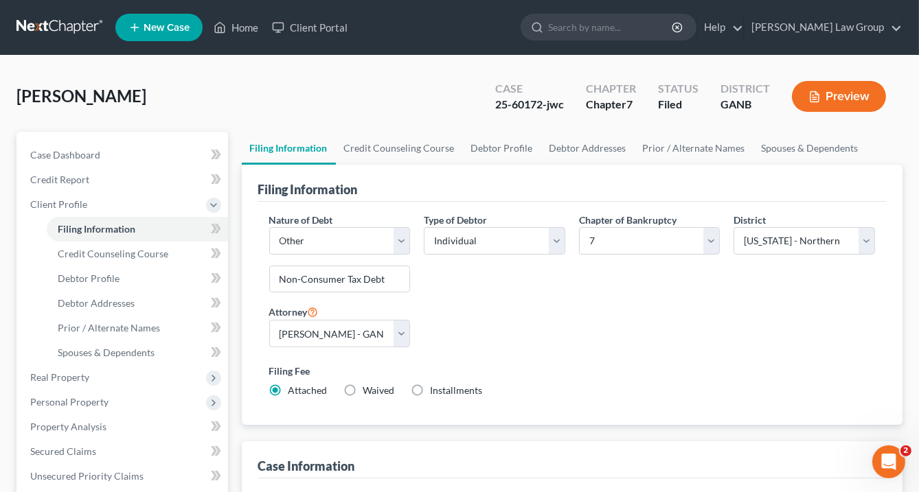
type input "[GEOGRAPHIC_DATA]"
drag, startPoint x: 244, startPoint y: 25, endPoint x: 287, endPoint y: 56, distance: 52.6
click at [244, 25] on link "Home" at bounding box center [236, 27] width 58 height 25
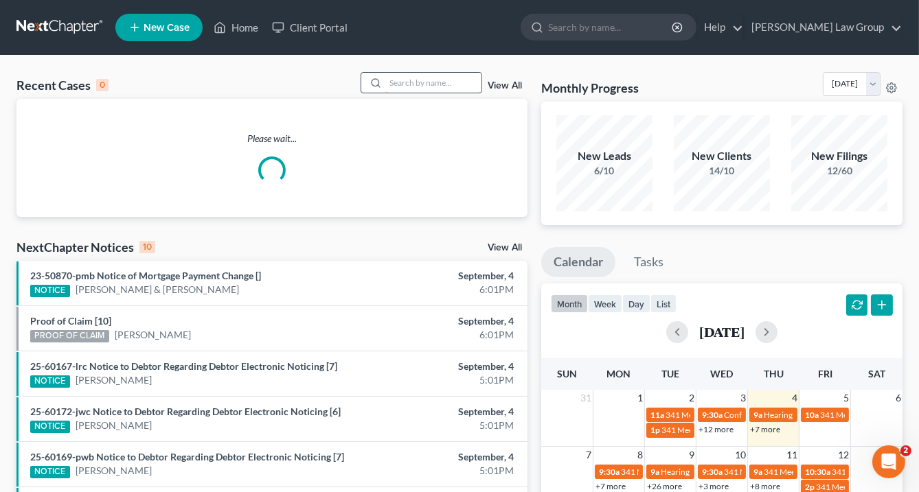
click at [397, 84] on input "search" at bounding box center [433, 83] width 96 height 20
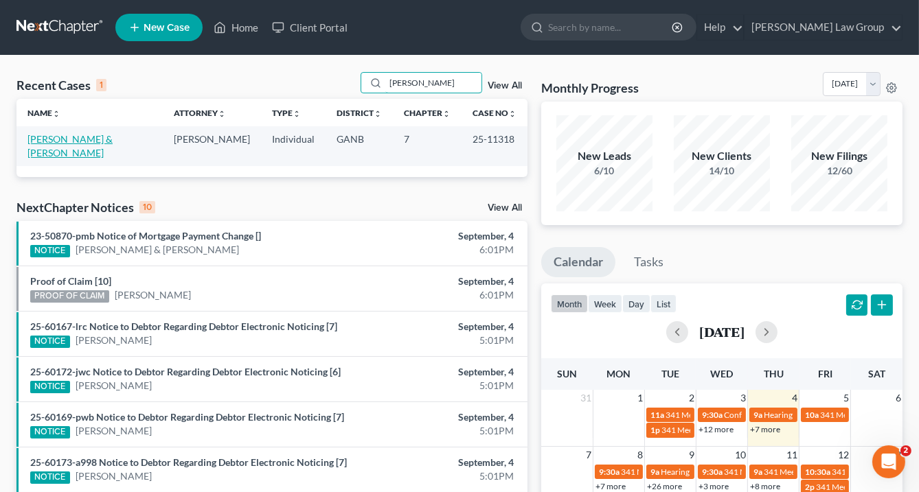
type input "[PERSON_NAME]"
click at [92, 138] on link "[PERSON_NAME] & [PERSON_NAME]" at bounding box center [69, 145] width 85 height 25
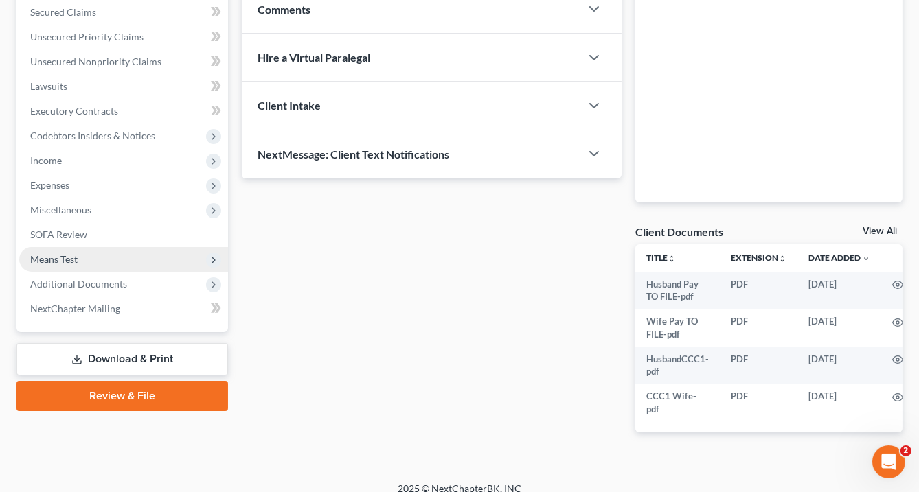
scroll to position [300, 0]
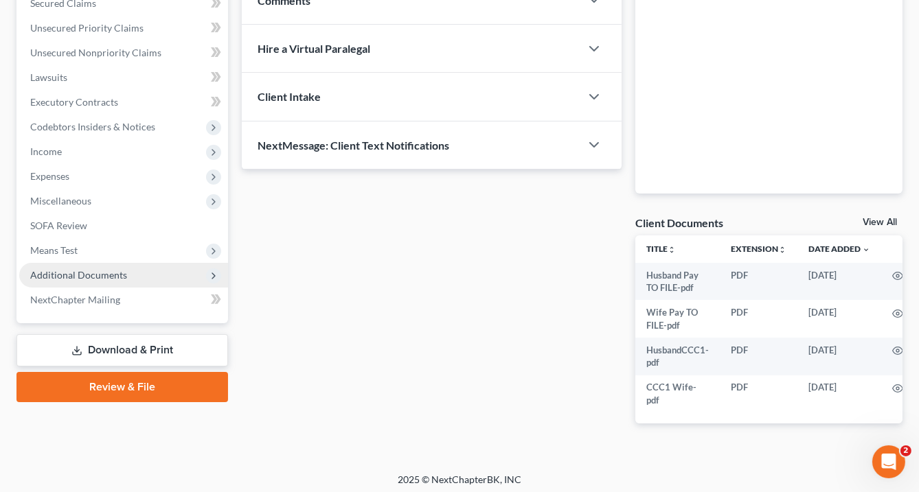
click at [131, 270] on span "Additional Documents" at bounding box center [123, 275] width 209 height 25
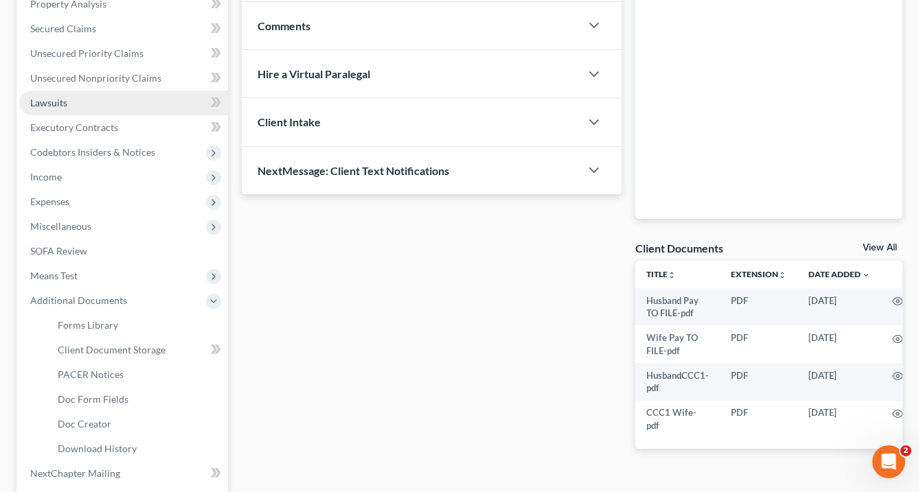
scroll to position [408, 0]
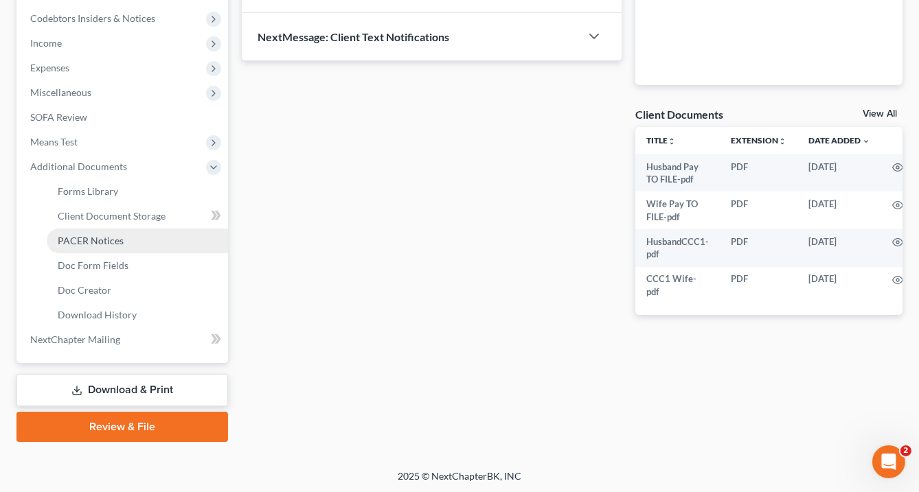
click at [108, 242] on span "PACER Notices" at bounding box center [91, 241] width 66 height 12
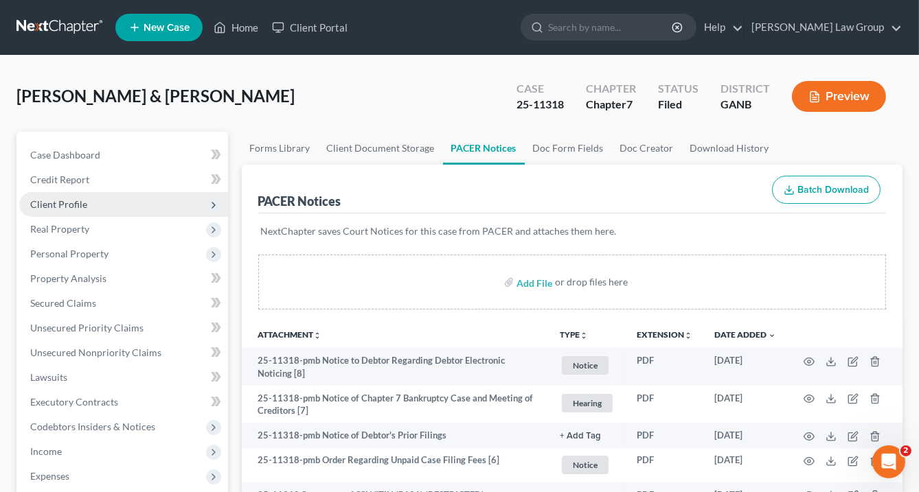
drag, startPoint x: 87, startPoint y: 203, endPoint x: 116, endPoint y: 204, distance: 29.6
click at [87, 203] on span "Client Profile" at bounding box center [123, 204] width 209 height 25
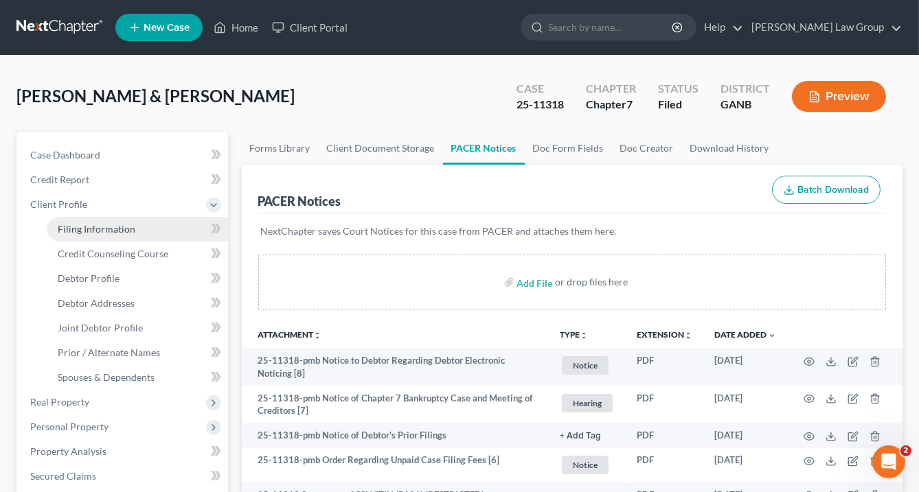
click at [122, 227] on span "Filing Information" at bounding box center [97, 229] width 78 height 12
select select "1"
select select "0"
select select "19"
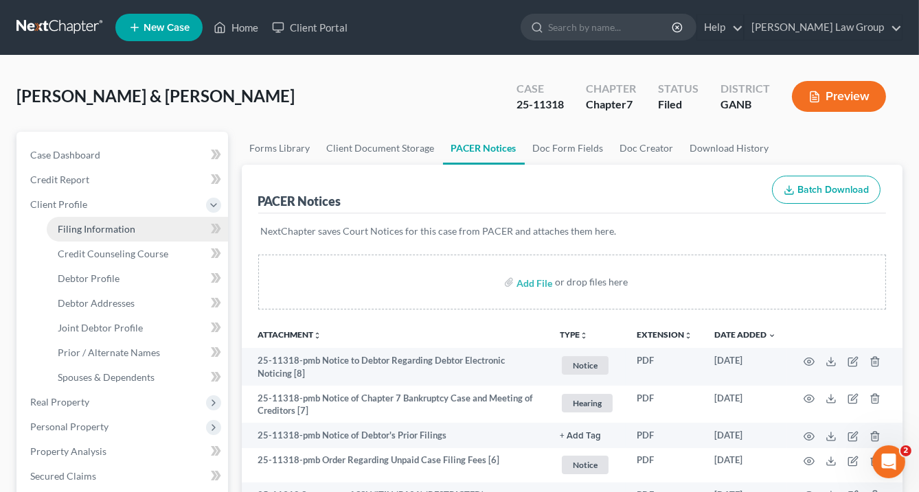
select select "0"
select select "10"
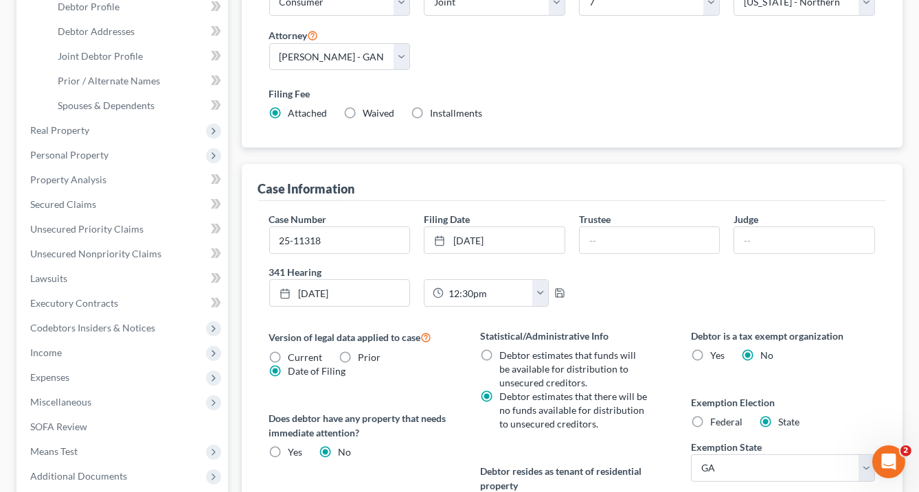
scroll to position [275, 0]
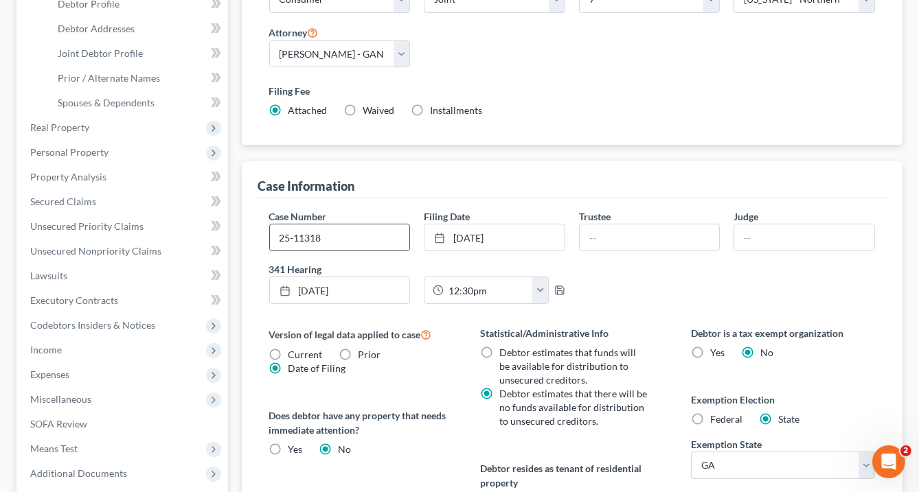
click at [345, 232] on input "25-11318" at bounding box center [340, 238] width 140 height 26
type input "25-11318-pmb"
click at [612, 238] on input "text" at bounding box center [649, 238] width 140 height 26
type input "[PERSON_NAME] [PERSON_NAME] III"
click at [794, 236] on input "text" at bounding box center [804, 238] width 140 height 26
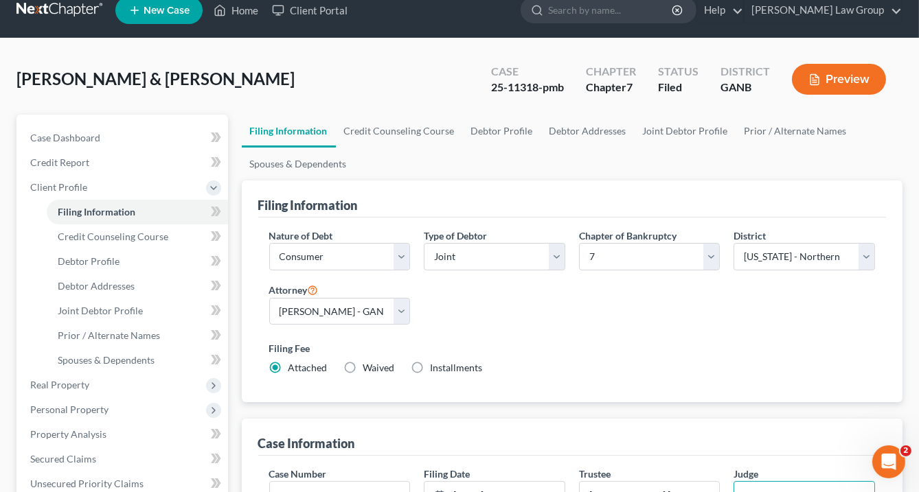
scroll to position [0, 0]
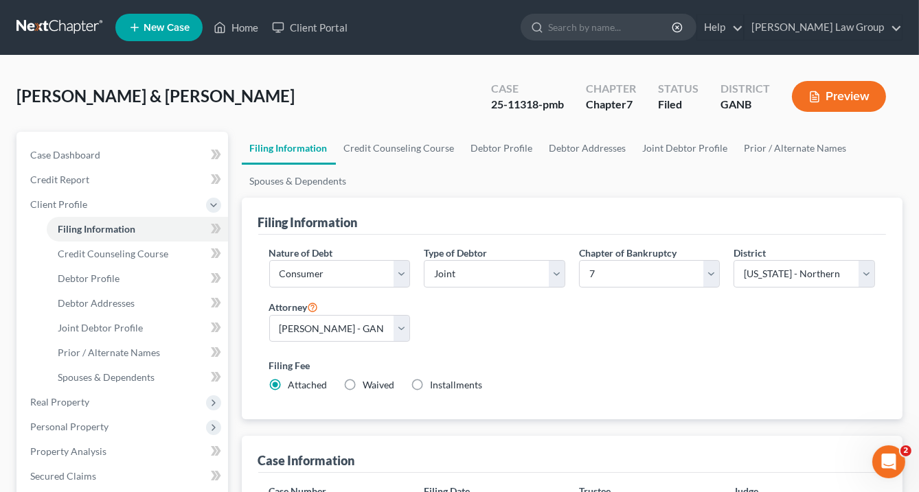
type input "NEWNAN"
click at [249, 27] on link "Home" at bounding box center [236, 27] width 58 height 25
click at [251, 27] on link "Home" at bounding box center [236, 27] width 58 height 25
click at [244, 30] on link "Home" at bounding box center [236, 27] width 58 height 25
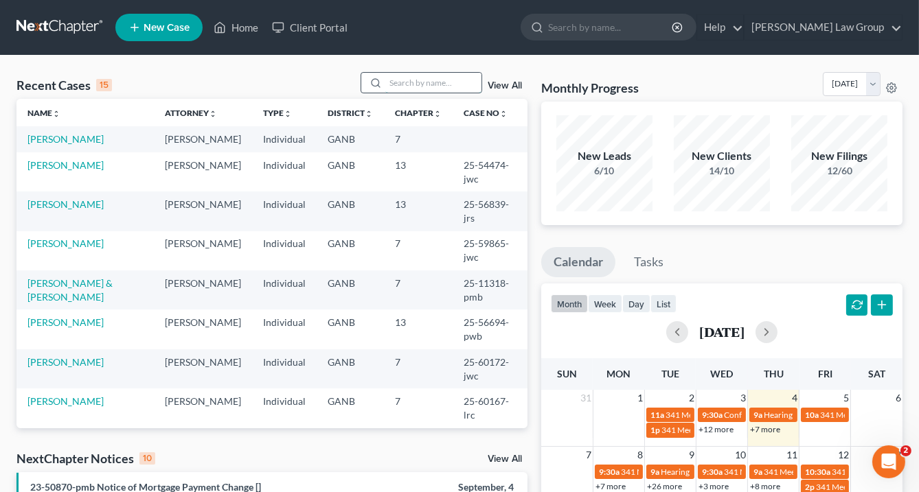
click at [405, 80] on input "search" at bounding box center [433, 83] width 96 height 20
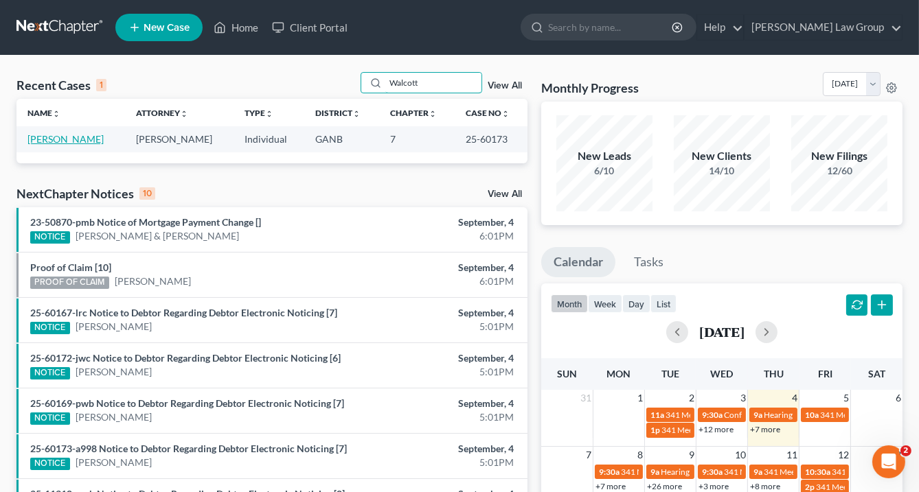
type input "Walcott"
click at [73, 136] on link "[PERSON_NAME]" at bounding box center [65, 139] width 76 height 12
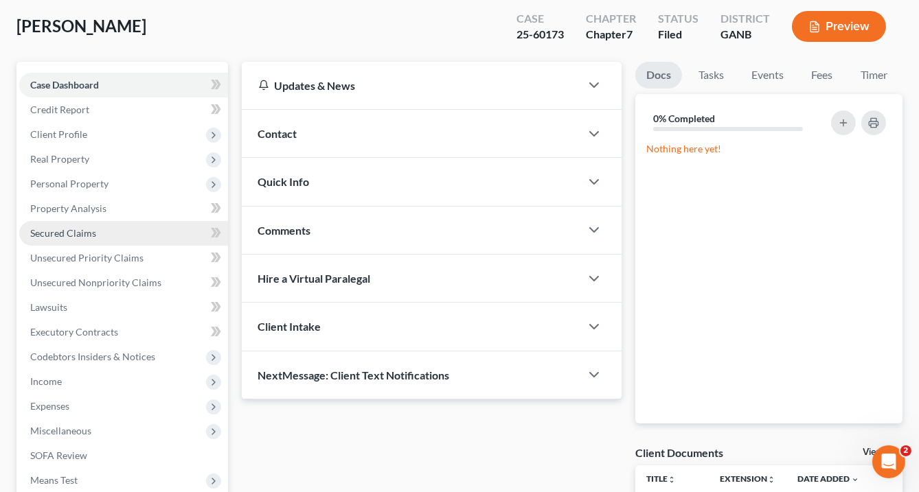
scroll to position [110, 0]
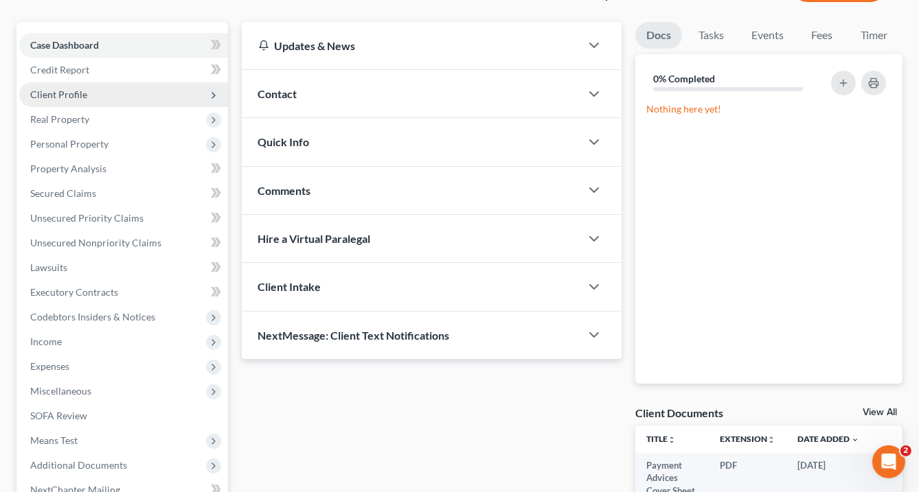
click at [81, 93] on span "Client Profile" at bounding box center [58, 95] width 57 height 12
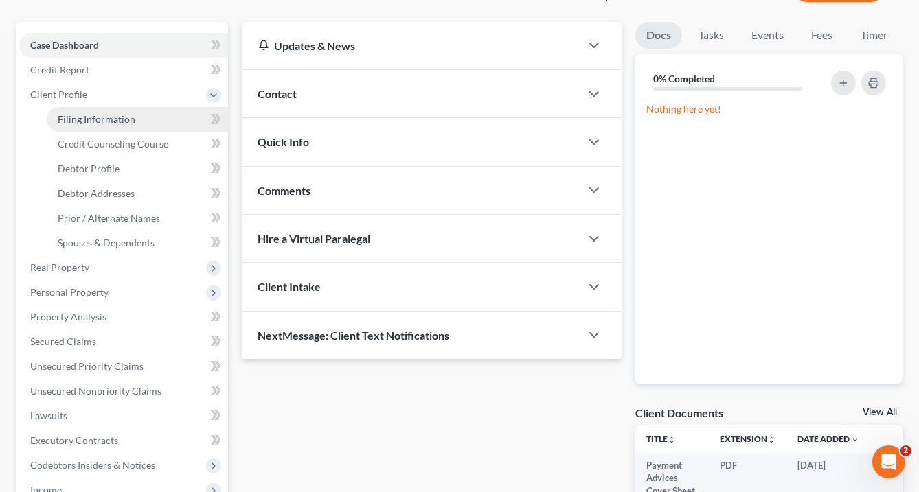
click at [122, 117] on span "Filing Information" at bounding box center [97, 119] width 78 height 12
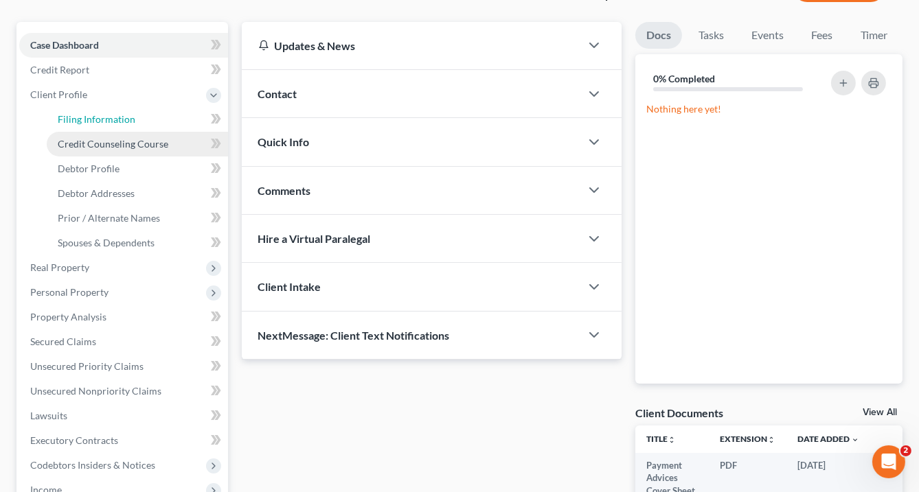
select select "1"
select select "0"
select select "19"
select select "0"
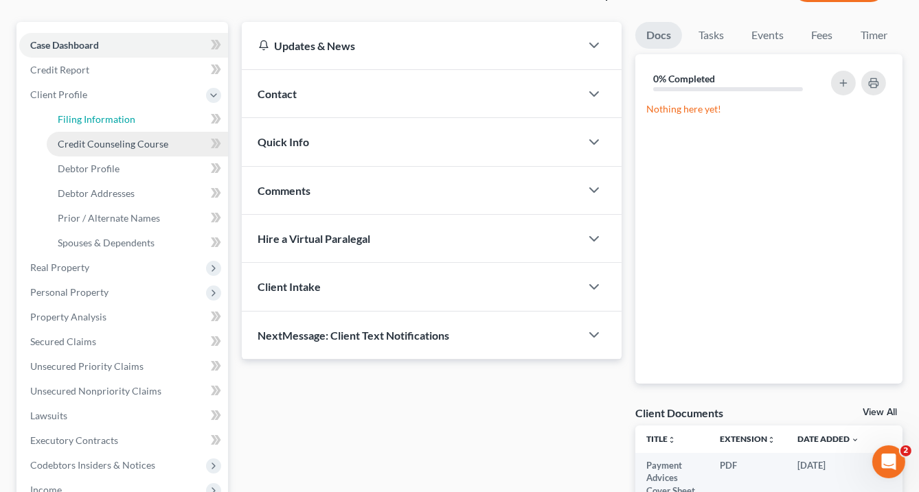
select select "10"
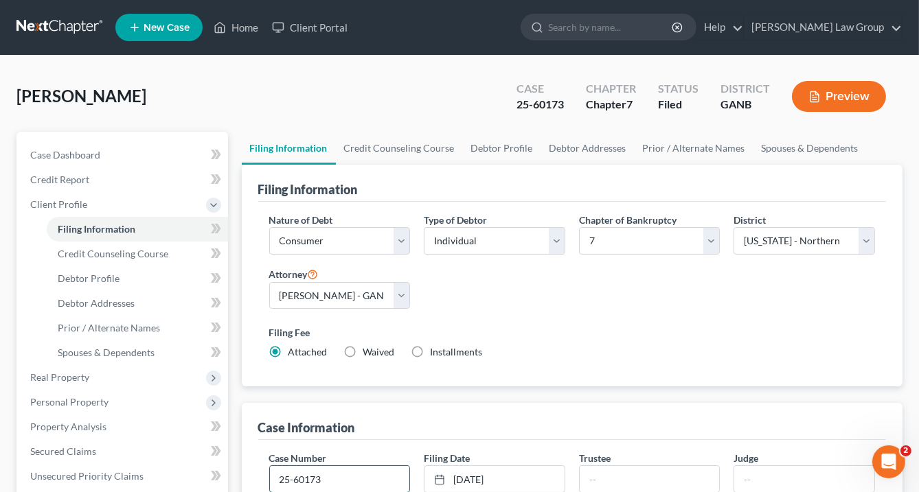
drag, startPoint x: 334, startPoint y: 473, endPoint x: 344, endPoint y: 471, distance: 10.5
click at [336, 471] on input "25-60173" at bounding box center [340, 479] width 140 height 26
type input "25-60173-a998"
click at [630, 472] on input "text" at bounding box center [649, 479] width 140 height 26
type input "[PERSON_NAME]"
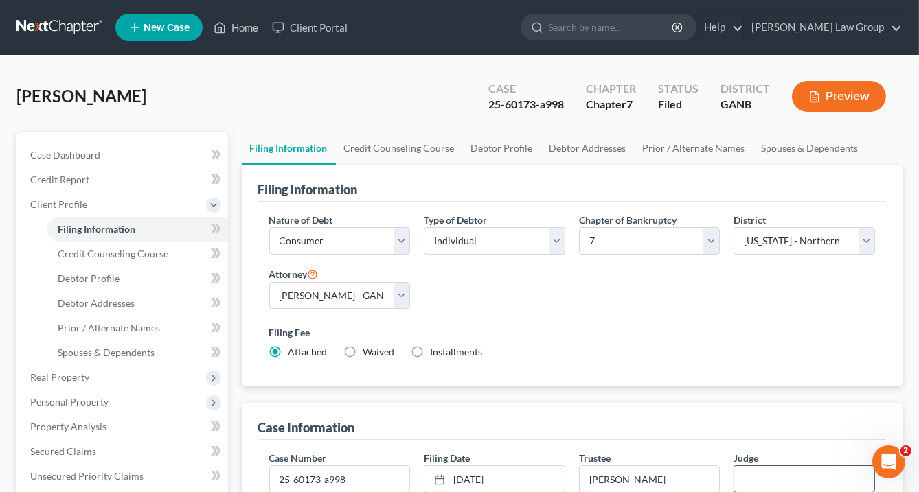
click at [755, 478] on input "text" at bounding box center [804, 479] width 140 height 26
type input "[GEOGRAPHIC_DATA]"
drag, startPoint x: 257, startPoint y: 27, endPoint x: 273, endPoint y: 5, distance: 27.5
click at [257, 27] on link "Home" at bounding box center [236, 27] width 58 height 25
